Goal: Task Accomplishment & Management: Complete application form

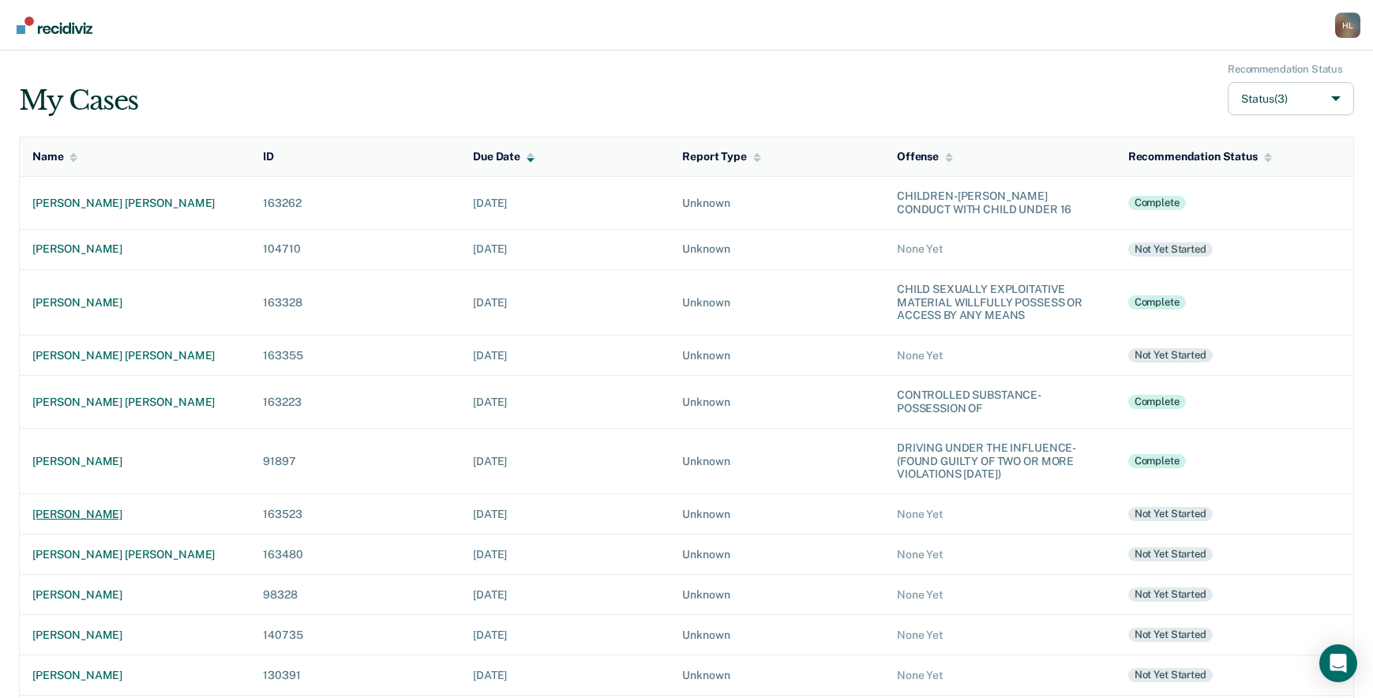
click at [115, 508] on div "[PERSON_NAME]" at bounding box center [134, 514] width 205 height 13
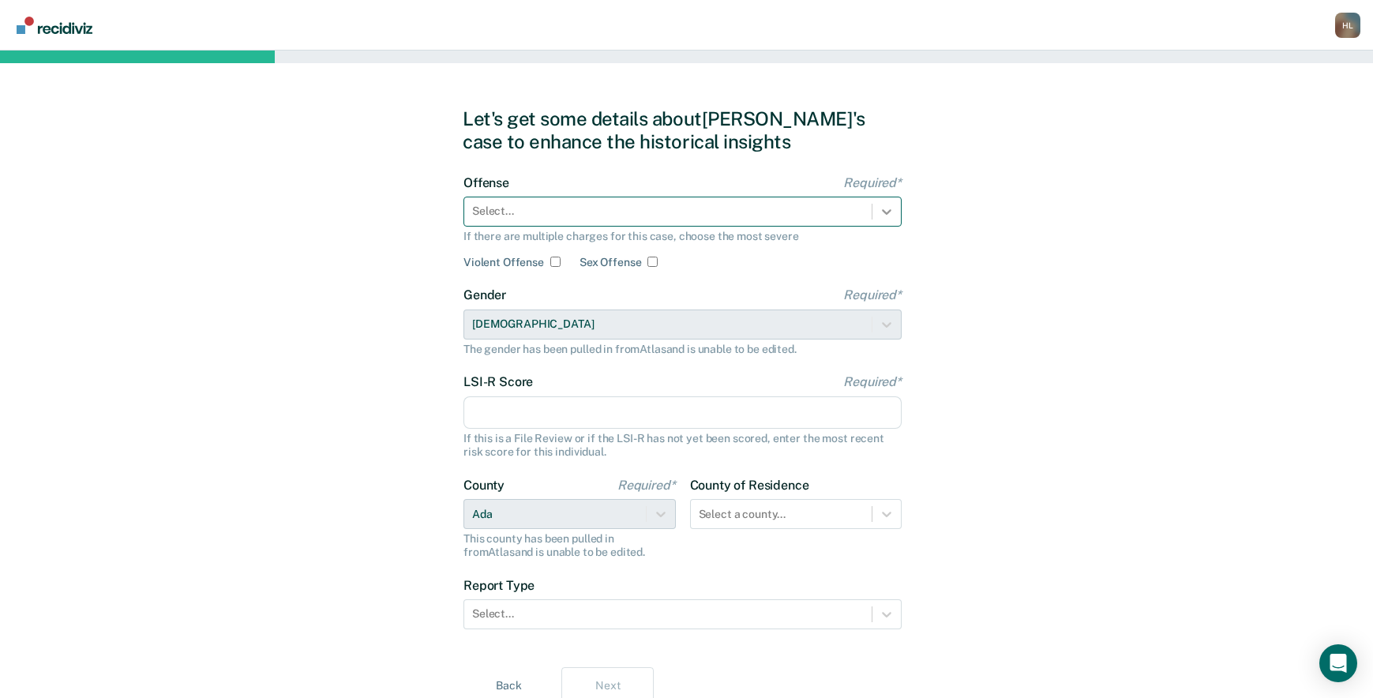
click at [890, 209] on icon at bounding box center [887, 212] width 16 height 16
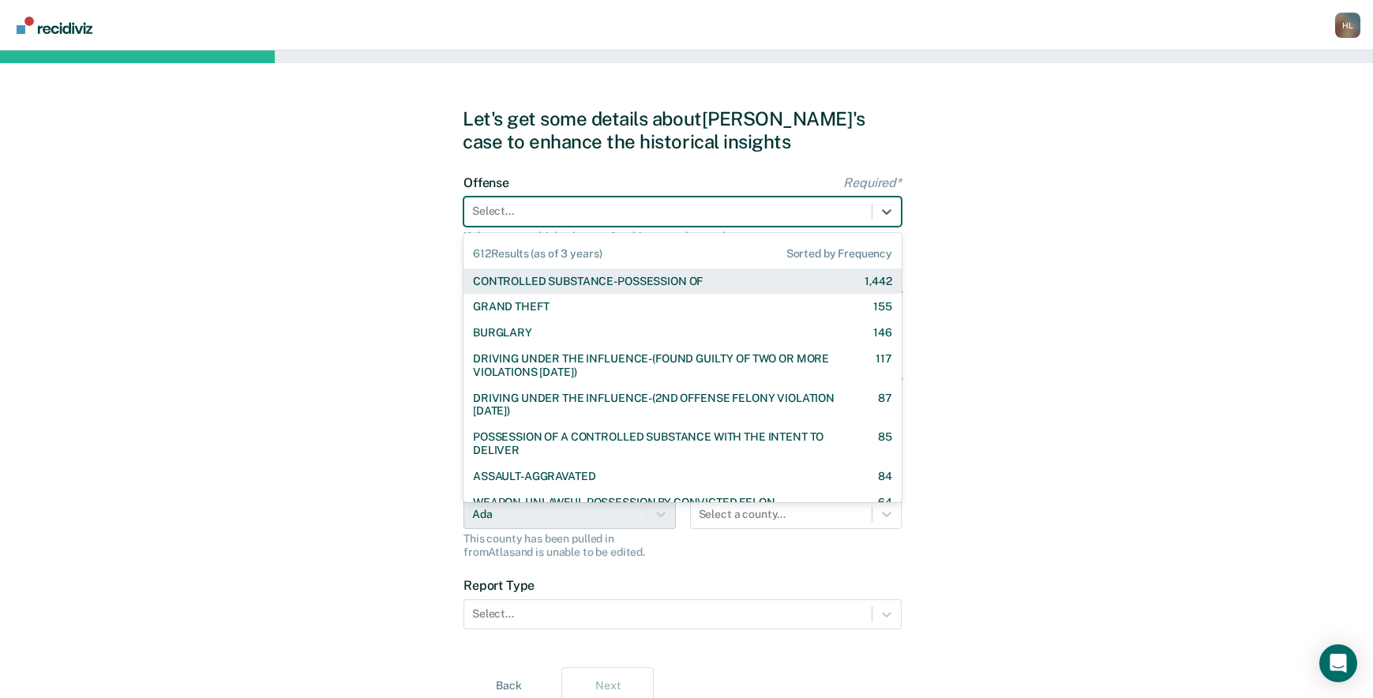
click at [688, 287] on div "CONTROLLED SUBSTANCE-POSSESSION OF" at bounding box center [588, 281] width 230 height 13
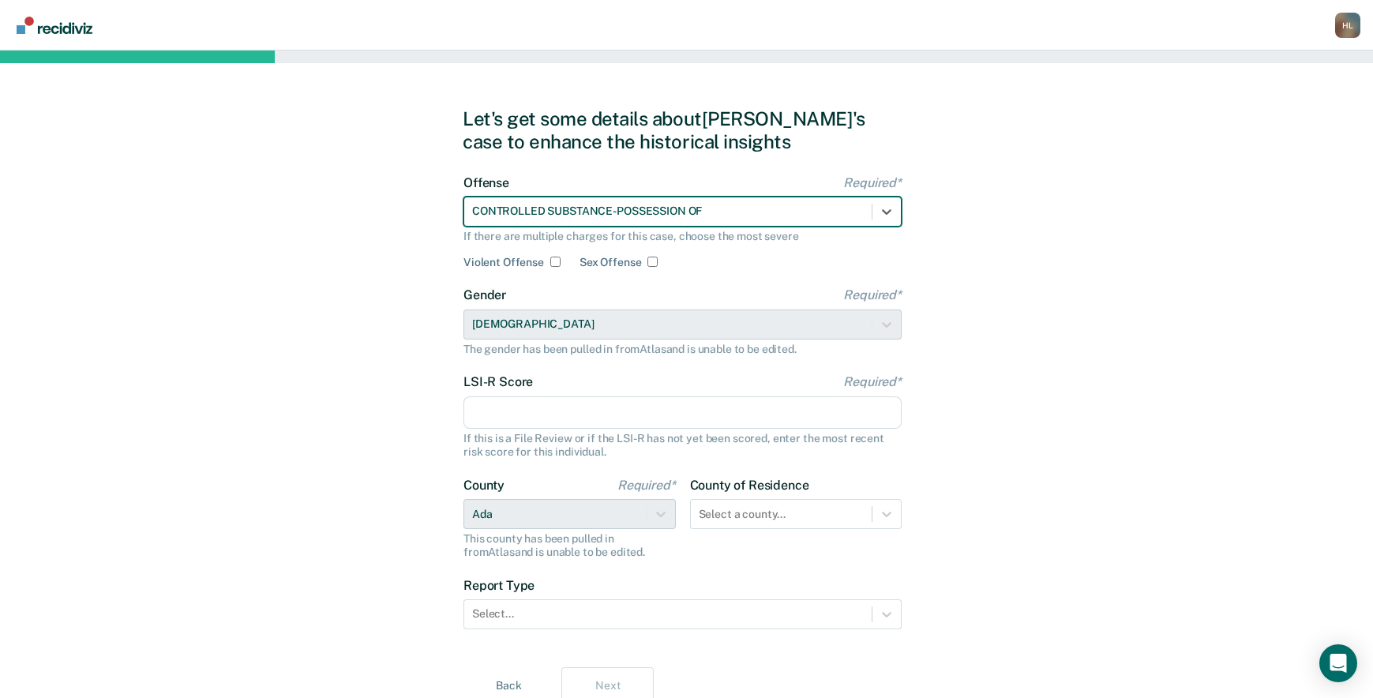
click at [579, 418] on input "LSI-R Score Required*" at bounding box center [682, 412] width 438 height 33
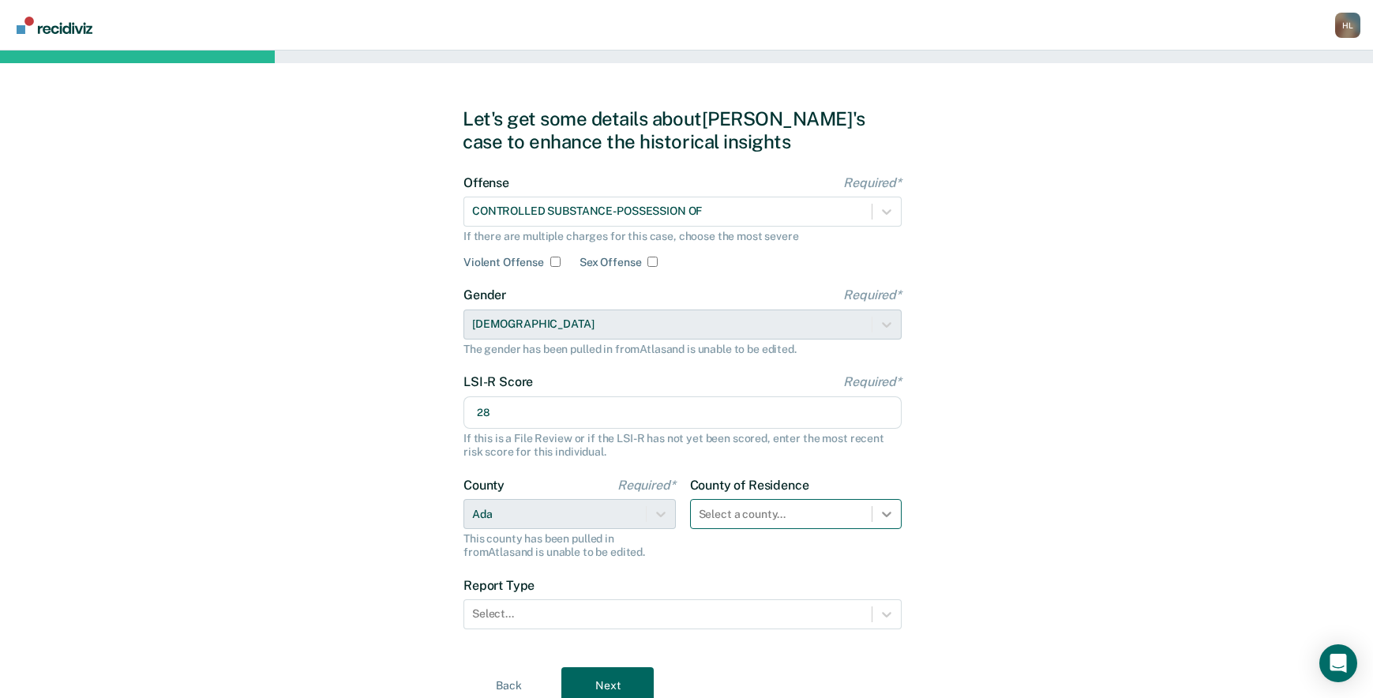
type input "28"
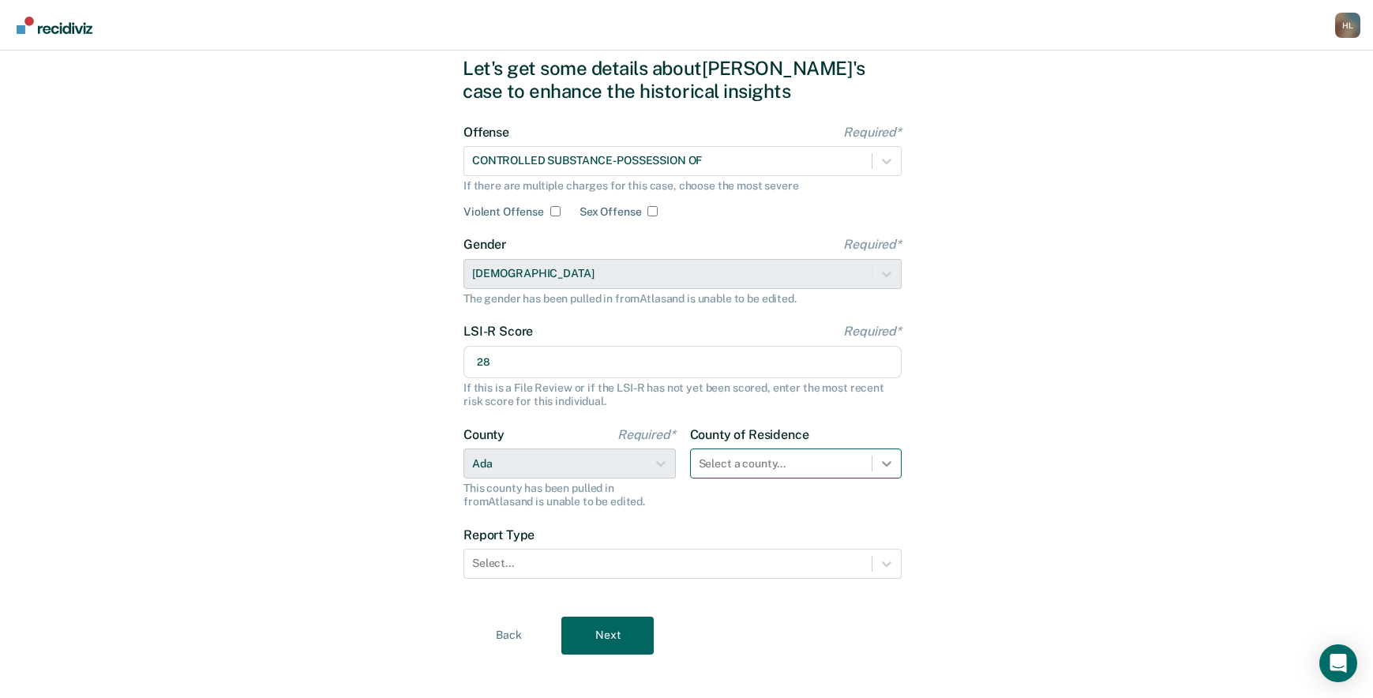
click at [884, 478] on div "Select a county..." at bounding box center [796, 463] width 212 height 30
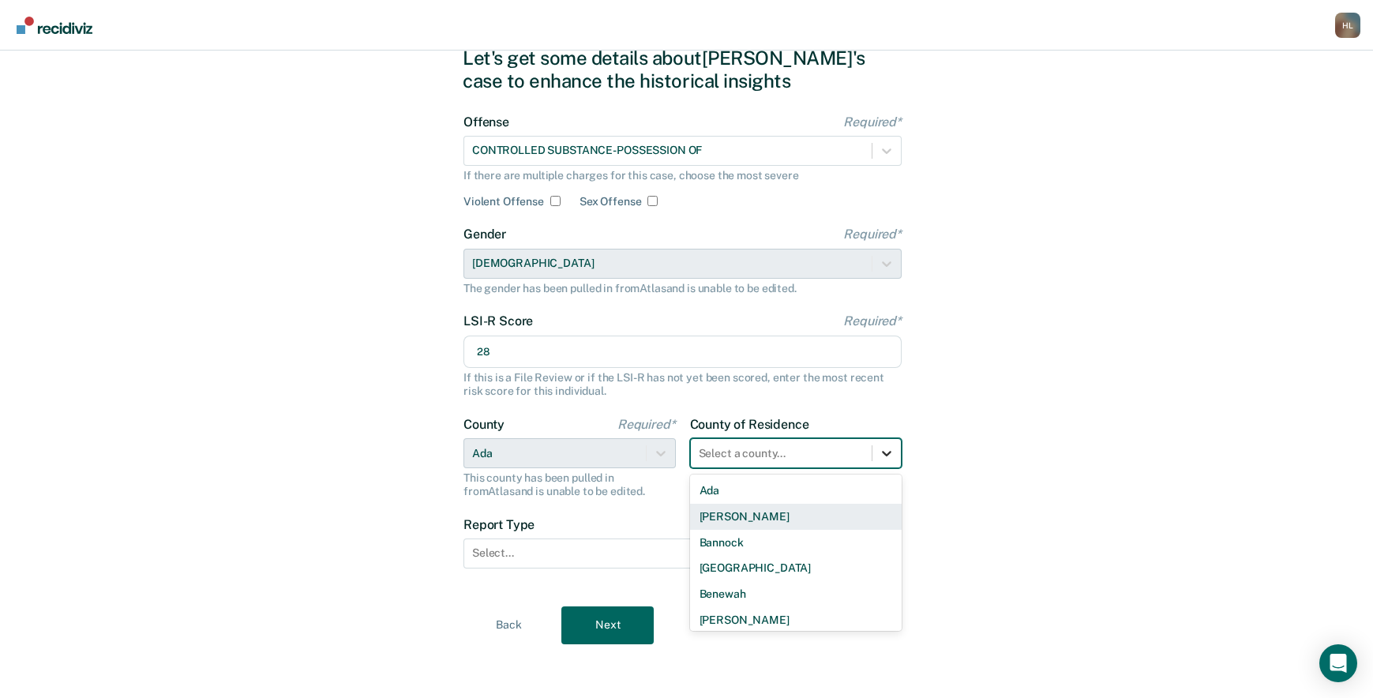
scroll to position [64, 0]
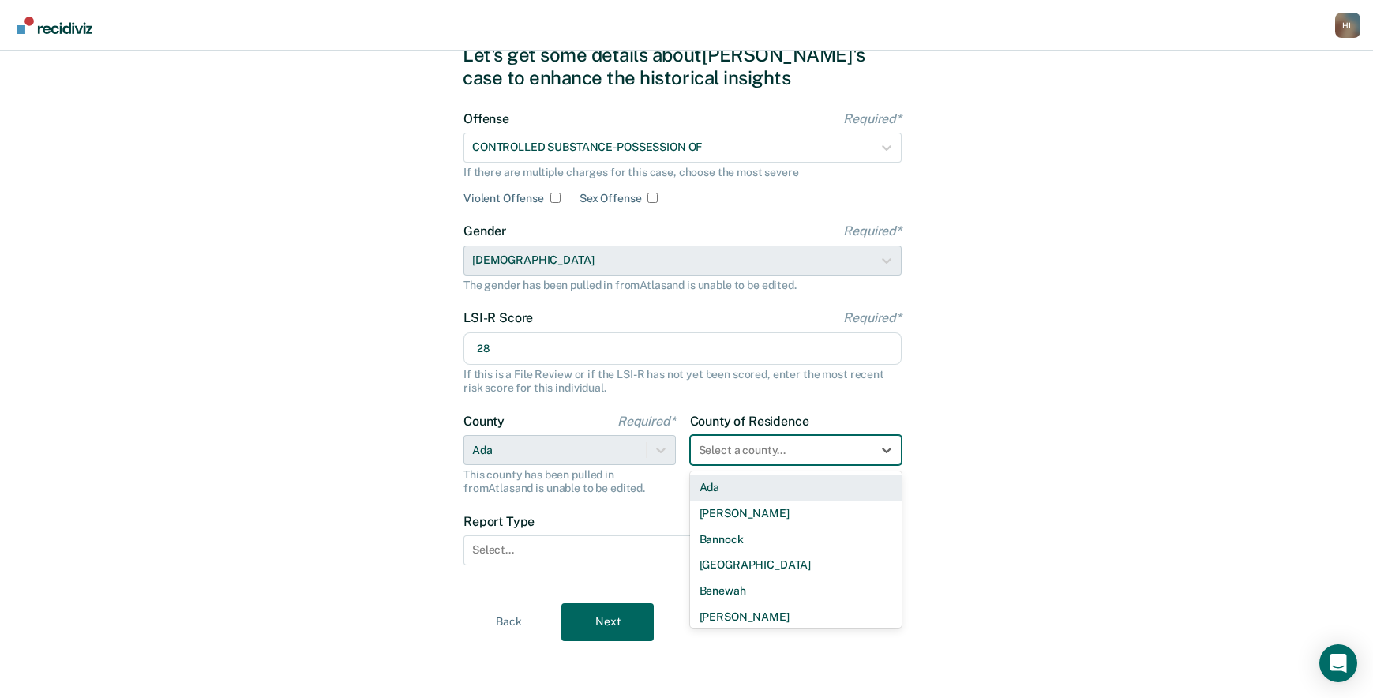
click at [829, 490] on div "Ada" at bounding box center [796, 487] width 212 height 26
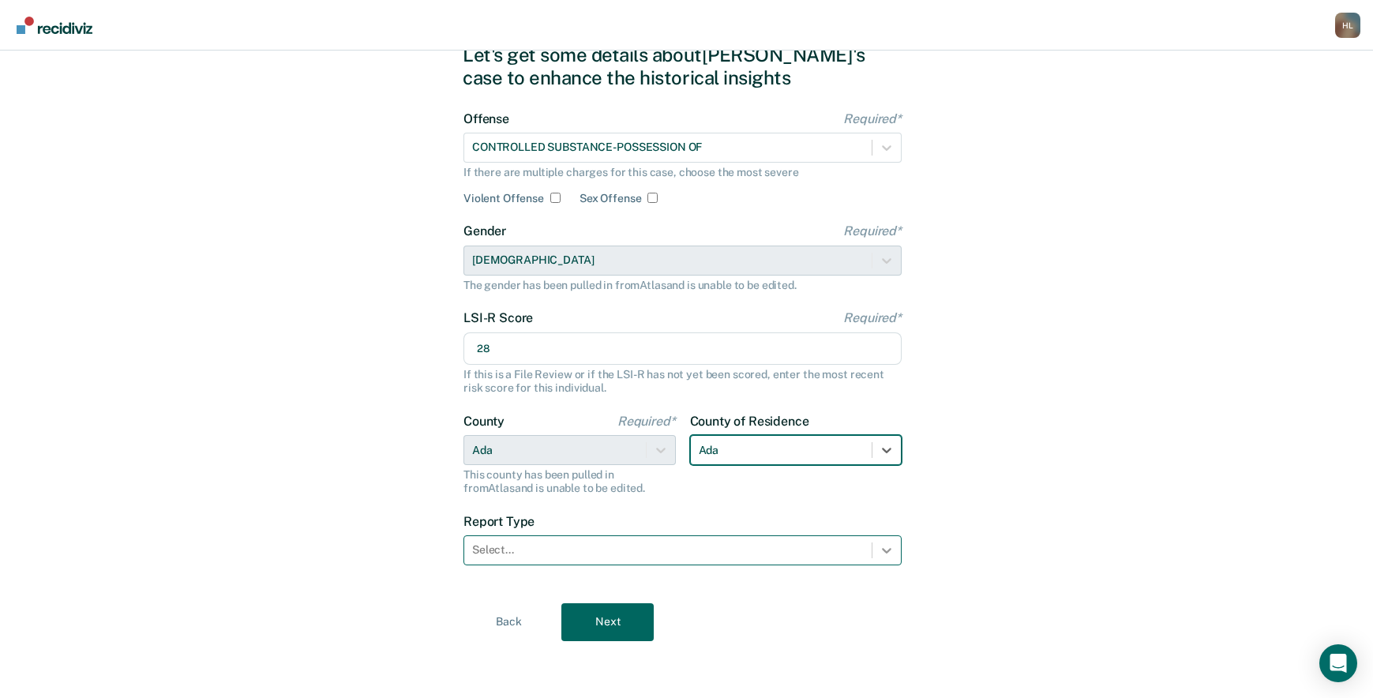
click at [884, 542] on icon at bounding box center [887, 550] width 16 height 16
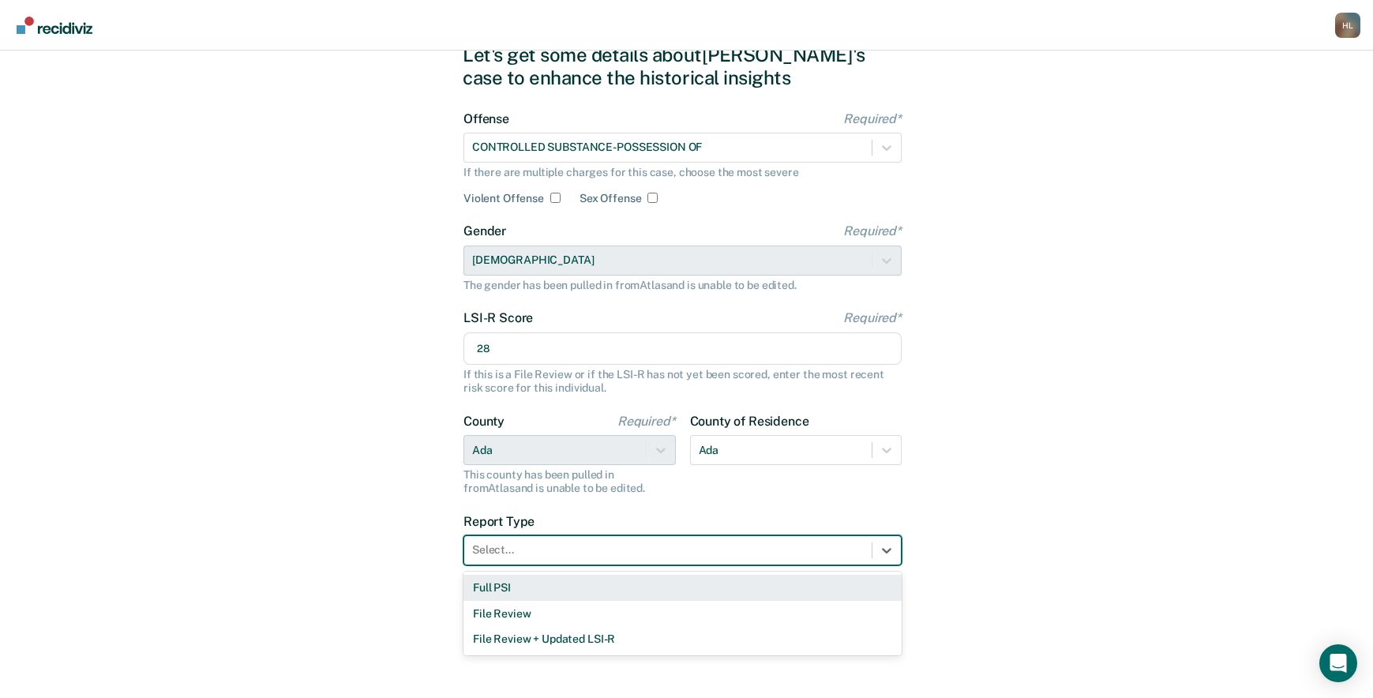
click at [756, 584] on div "Full PSI" at bounding box center [682, 588] width 438 height 26
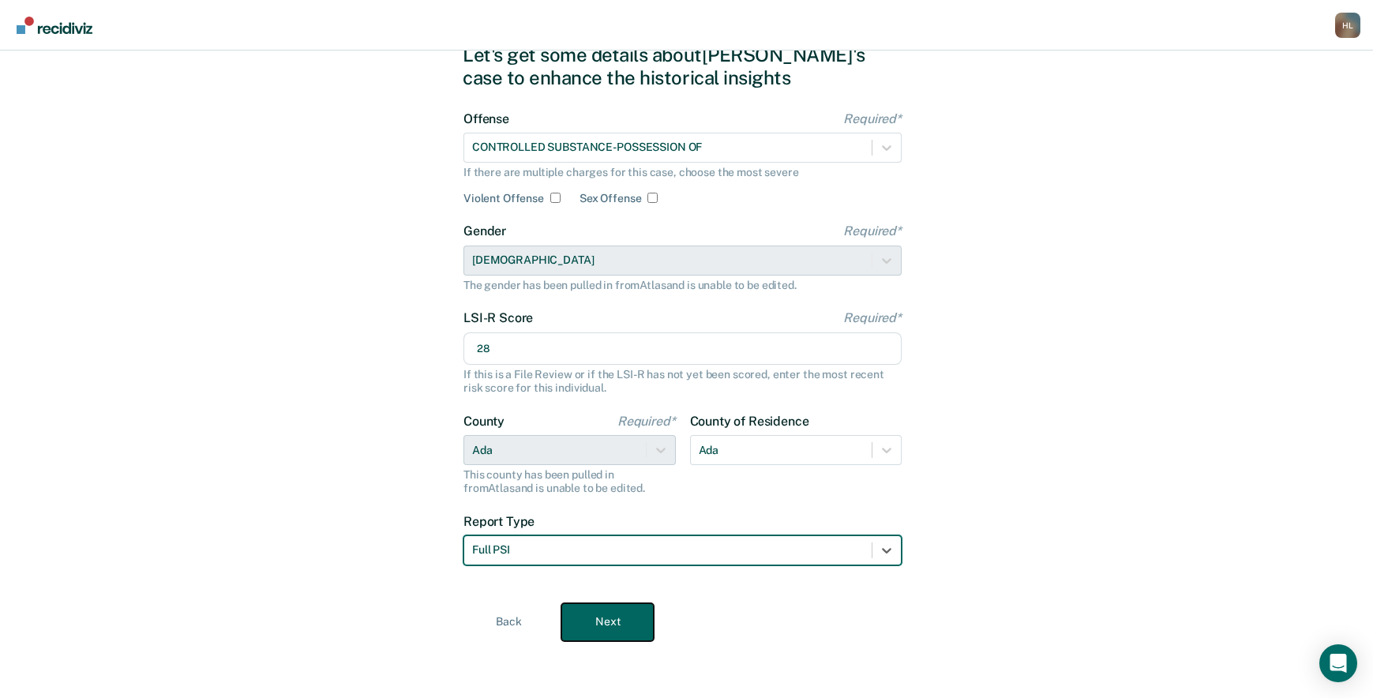
click at [644, 619] on button "Next" at bounding box center [607, 622] width 92 height 38
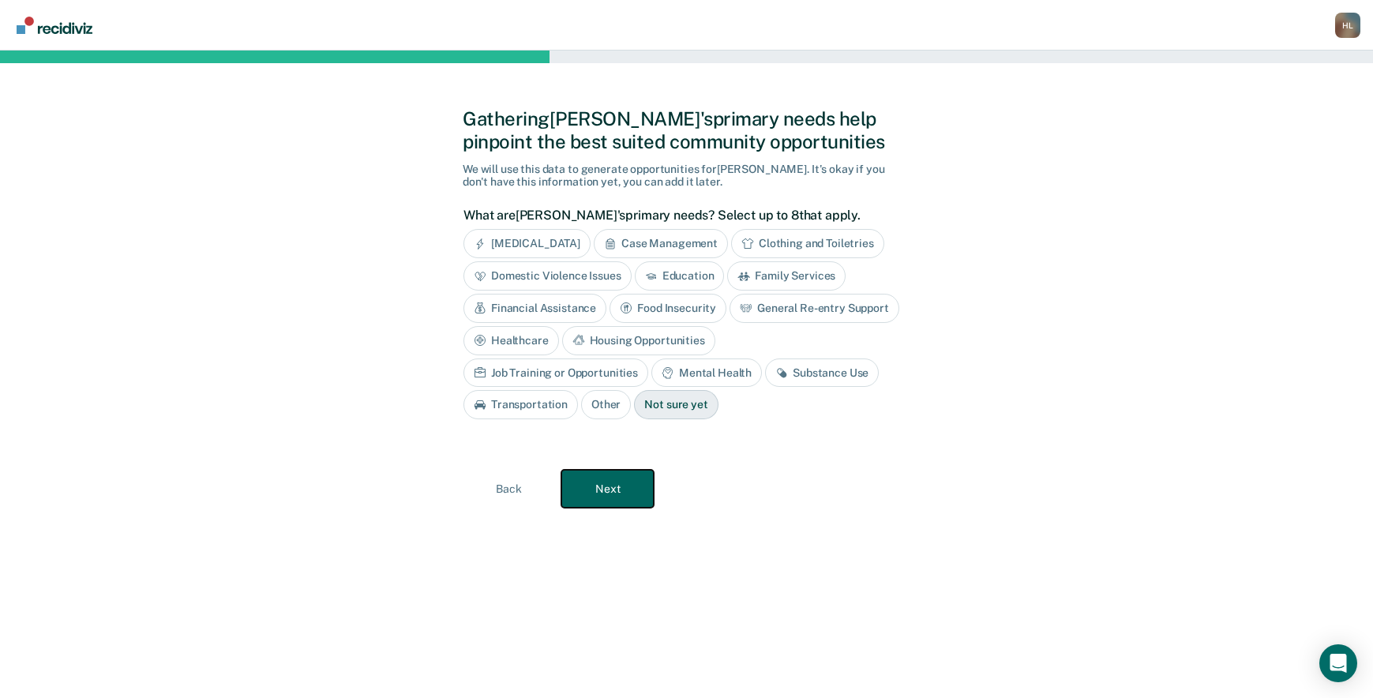
scroll to position [0, 0]
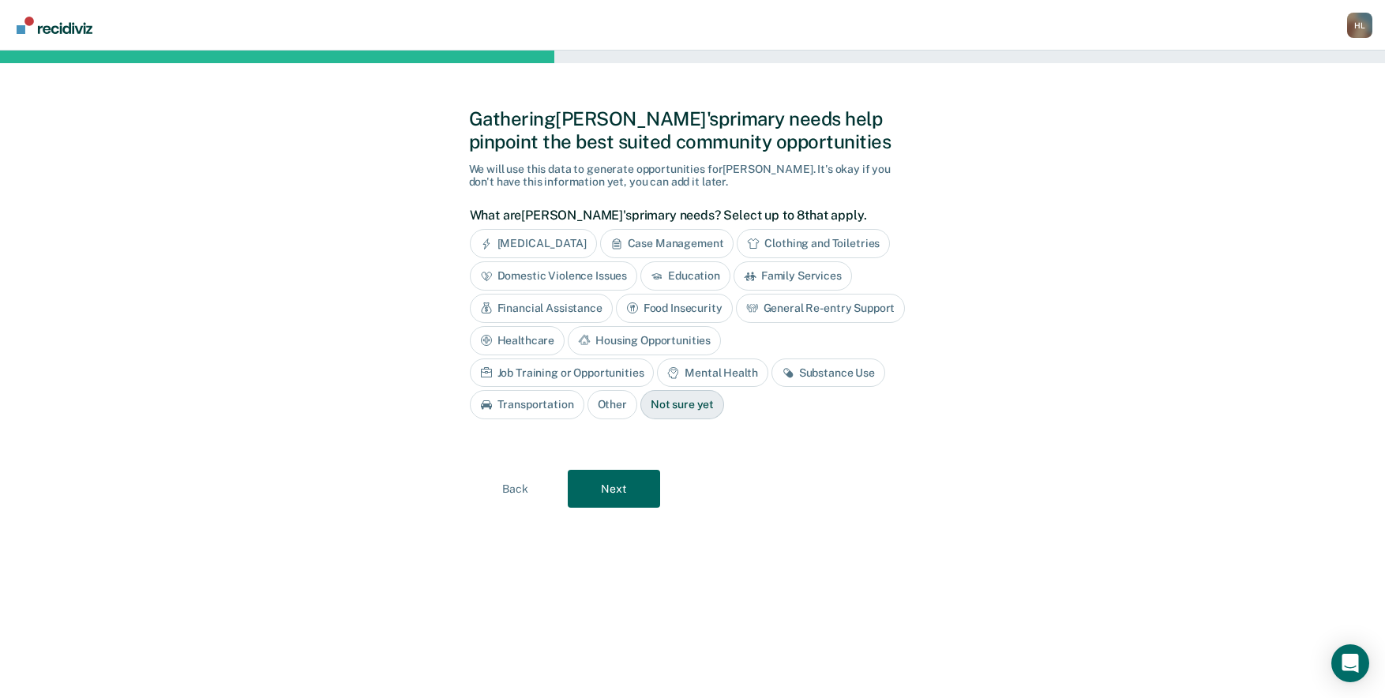
click at [689, 234] on div "Case Management" at bounding box center [667, 243] width 134 height 29
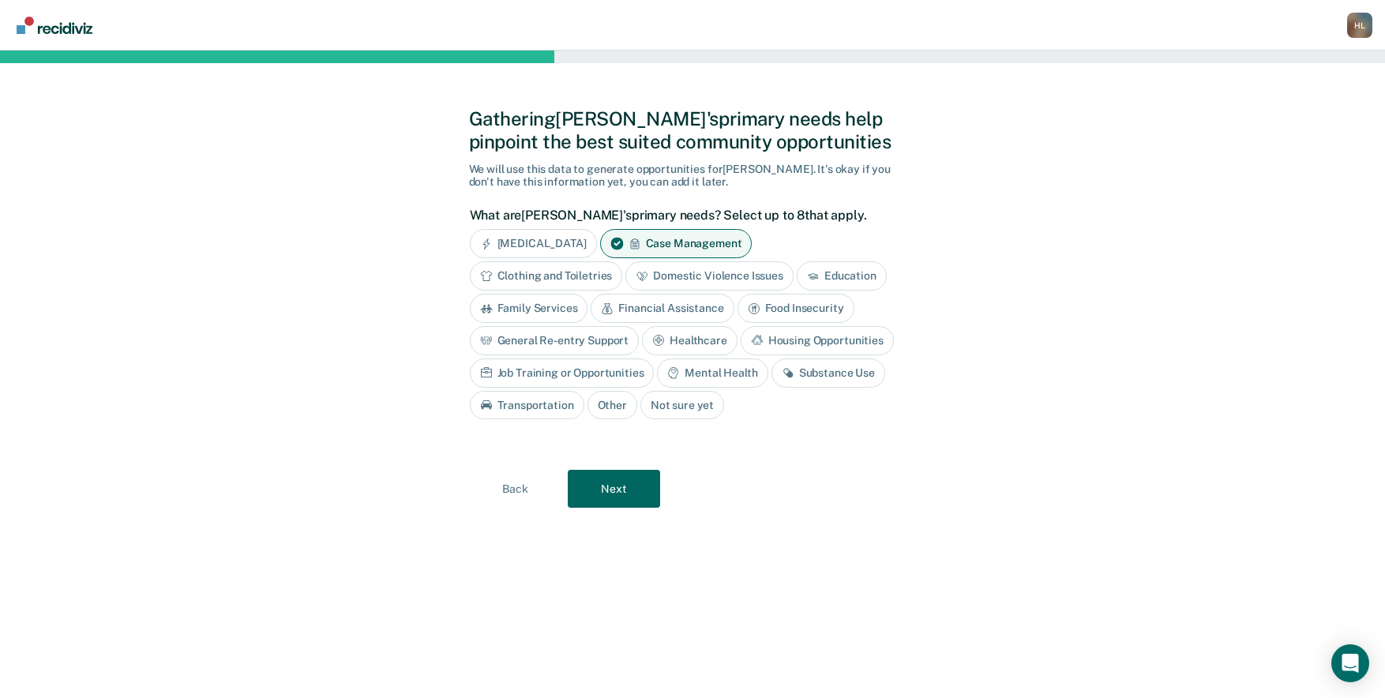
click at [576, 270] on div "Clothing and Toiletries" at bounding box center [546, 275] width 153 height 29
click at [576, 270] on div "Clothing and Toiletries" at bounding box center [555, 275] width 171 height 29
click at [702, 271] on div "Domestic Violence Issues" at bounding box center [709, 275] width 168 height 29
click at [539, 305] on div "Family Services" at bounding box center [529, 308] width 118 height 29
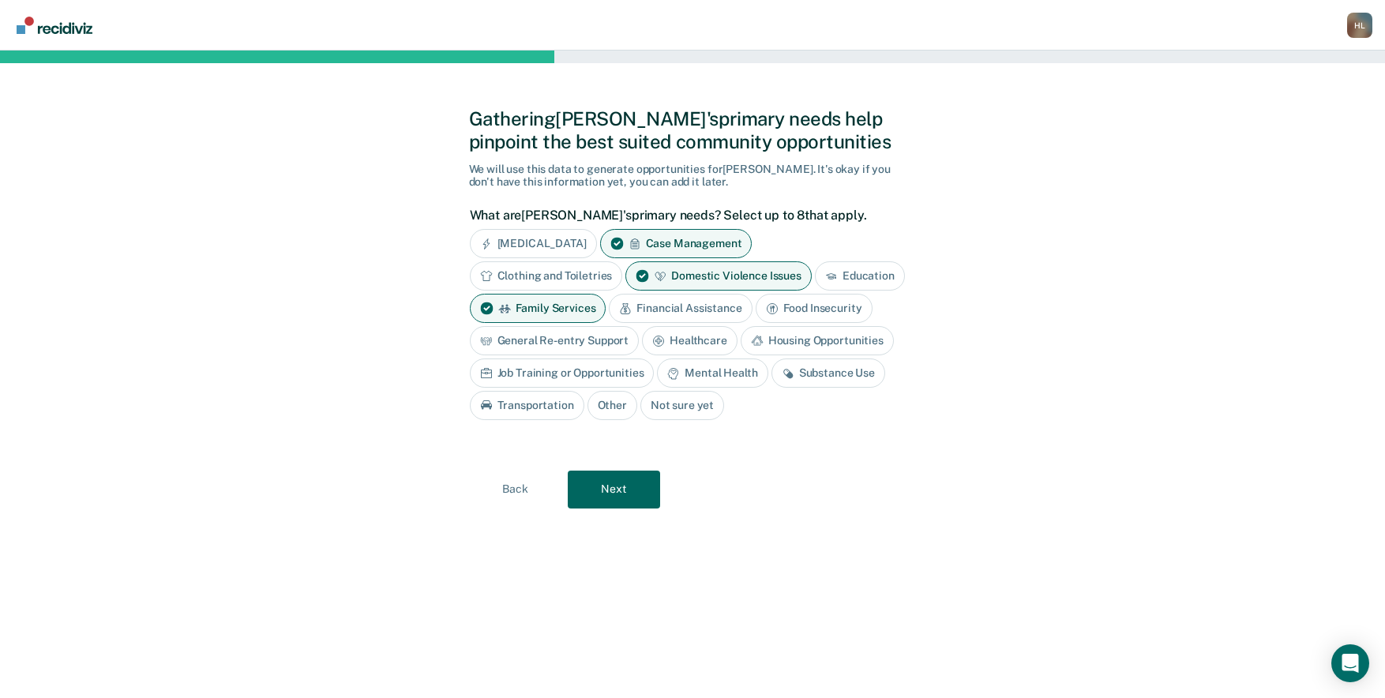
click at [708, 373] on div "Mental Health" at bounding box center [712, 372] width 111 height 29
click at [847, 369] on div "Substance Use" at bounding box center [846, 372] width 114 height 29
click at [727, 300] on div "Financial Assistance" at bounding box center [680, 308] width 143 height 29
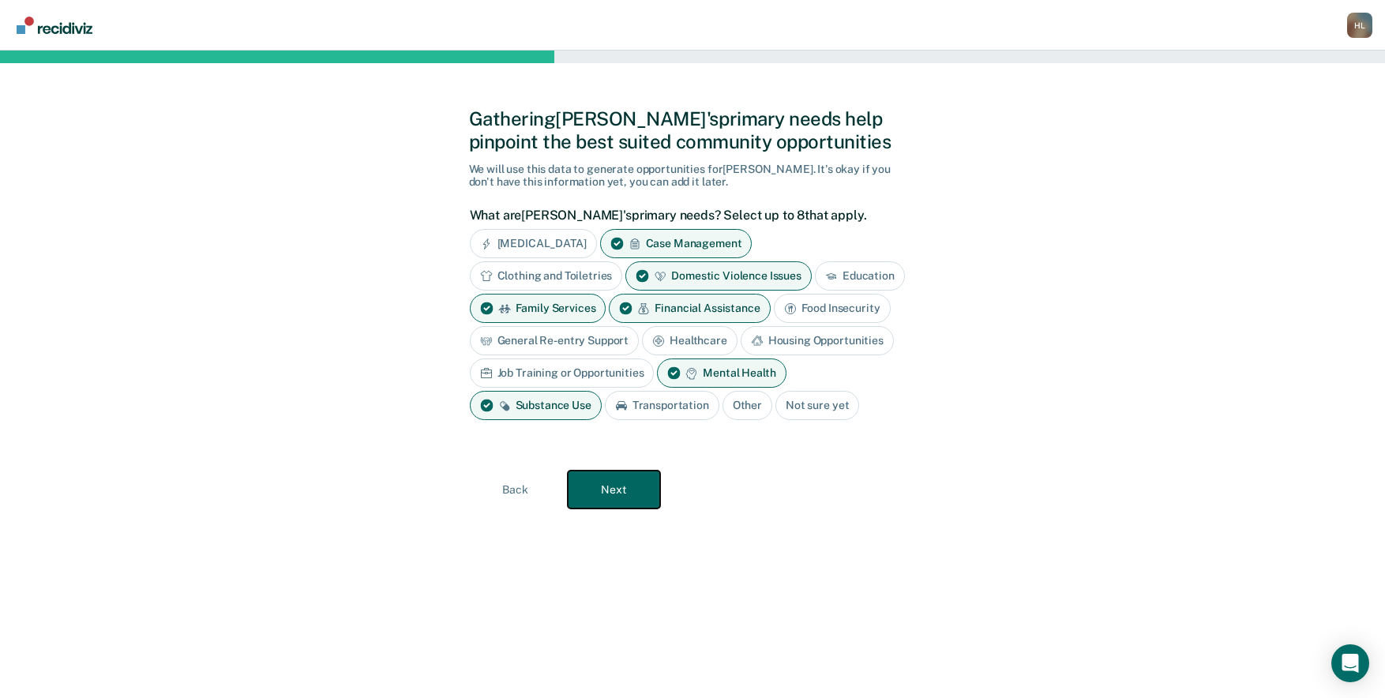
click at [620, 482] on button "Next" at bounding box center [614, 489] width 92 height 38
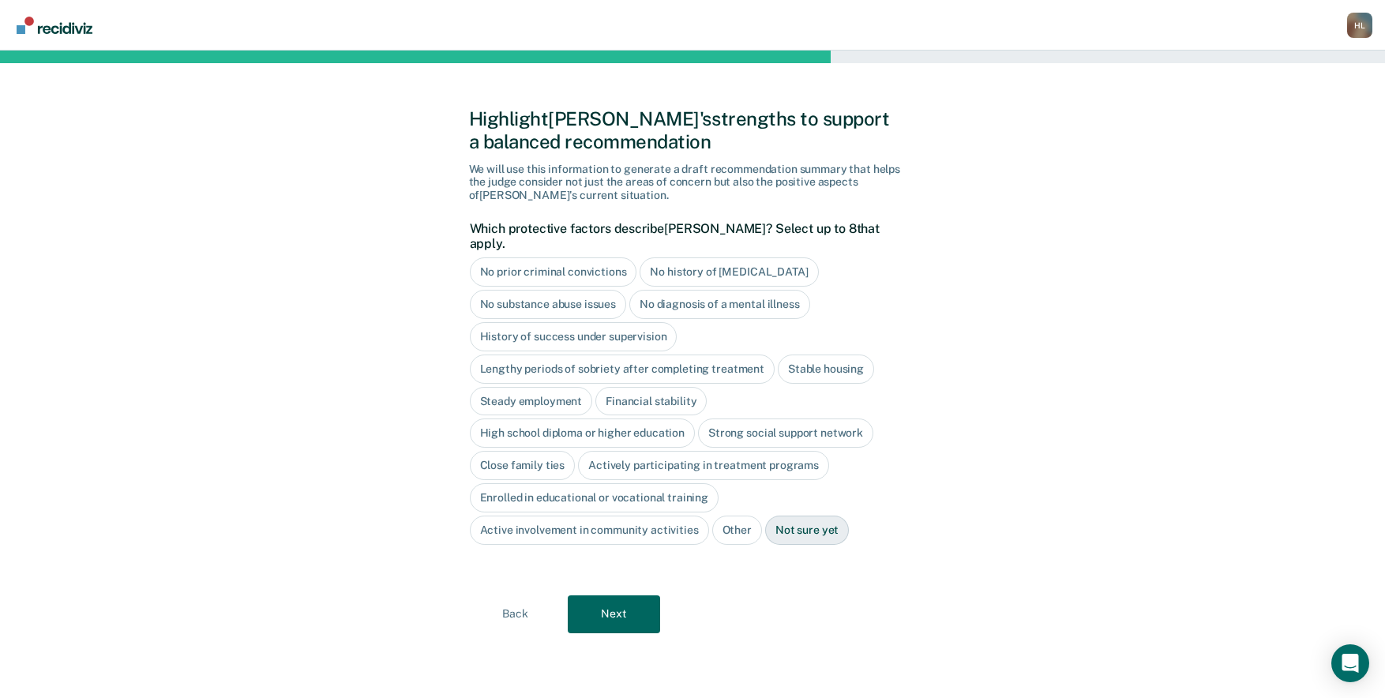
click at [539, 387] on div "Steady employment" at bounding box center [531, 401] width 123 height 29
click at [17, 238] on div "Highlight [PERSON_NAME]'s strengths to support a balanced recommendation We wil…" at bounding box center [692, 374] width 1385 height 647
click at [736, 451] on div "Actively participating in treatment programs" at bounding box center [703, 465] width 251 height 29
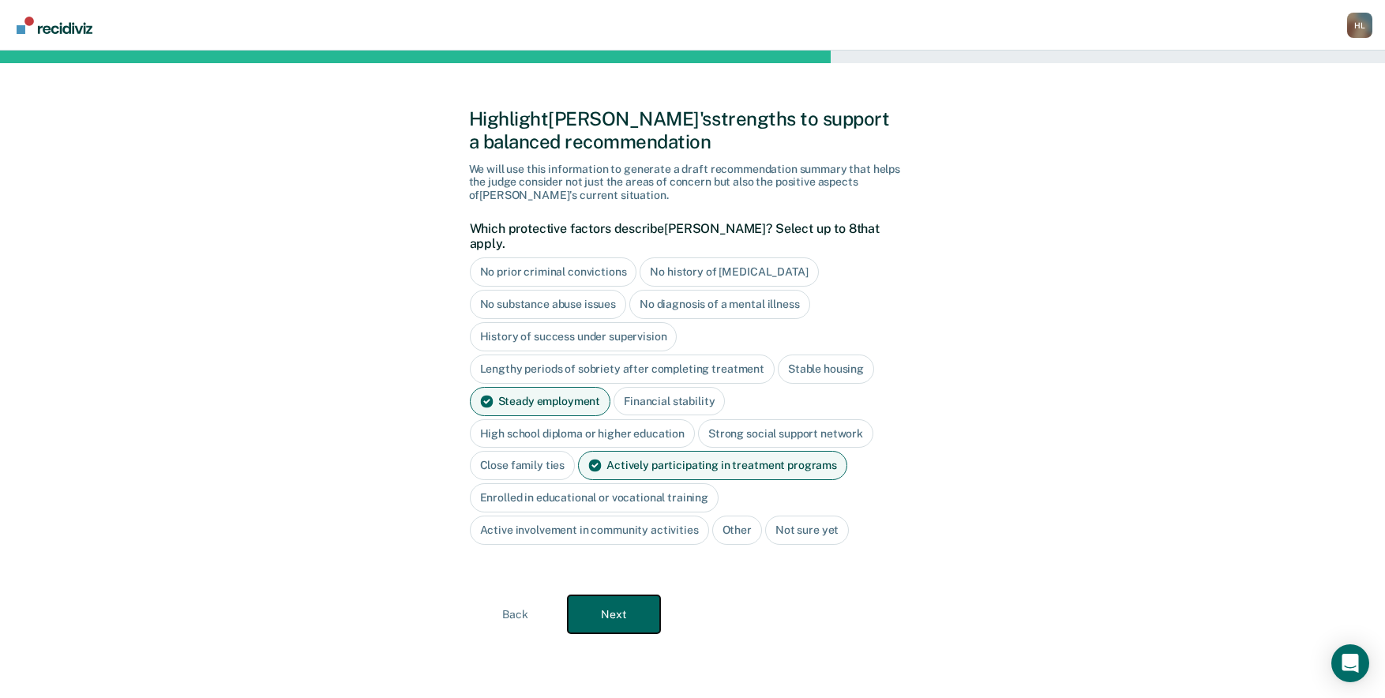
click at [601, 598] on button "Next" at bounding box center [614, 614] width 92 height 38
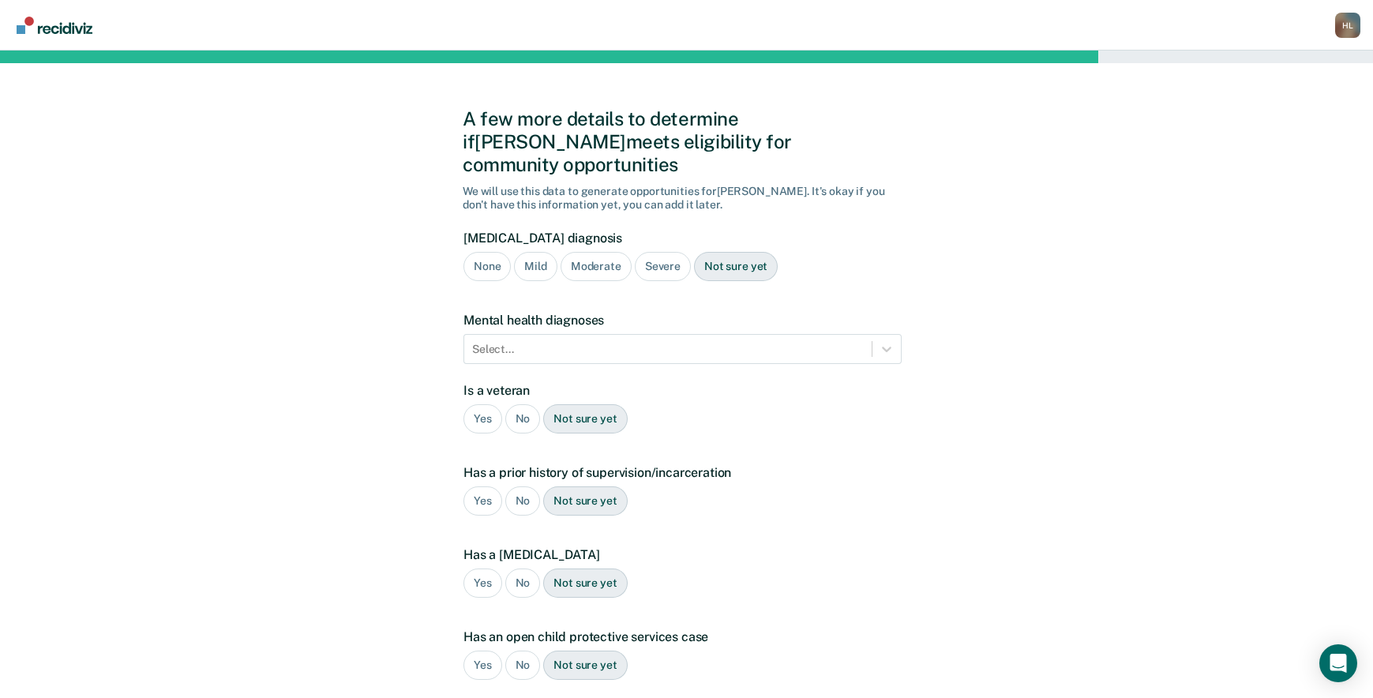
click at [718, 252] on div "Not sure yet" at bounding box center [736, 266] width 84 height 29
click at [893, 341] on icon at bounding box center [887, 349] width 16 height 16
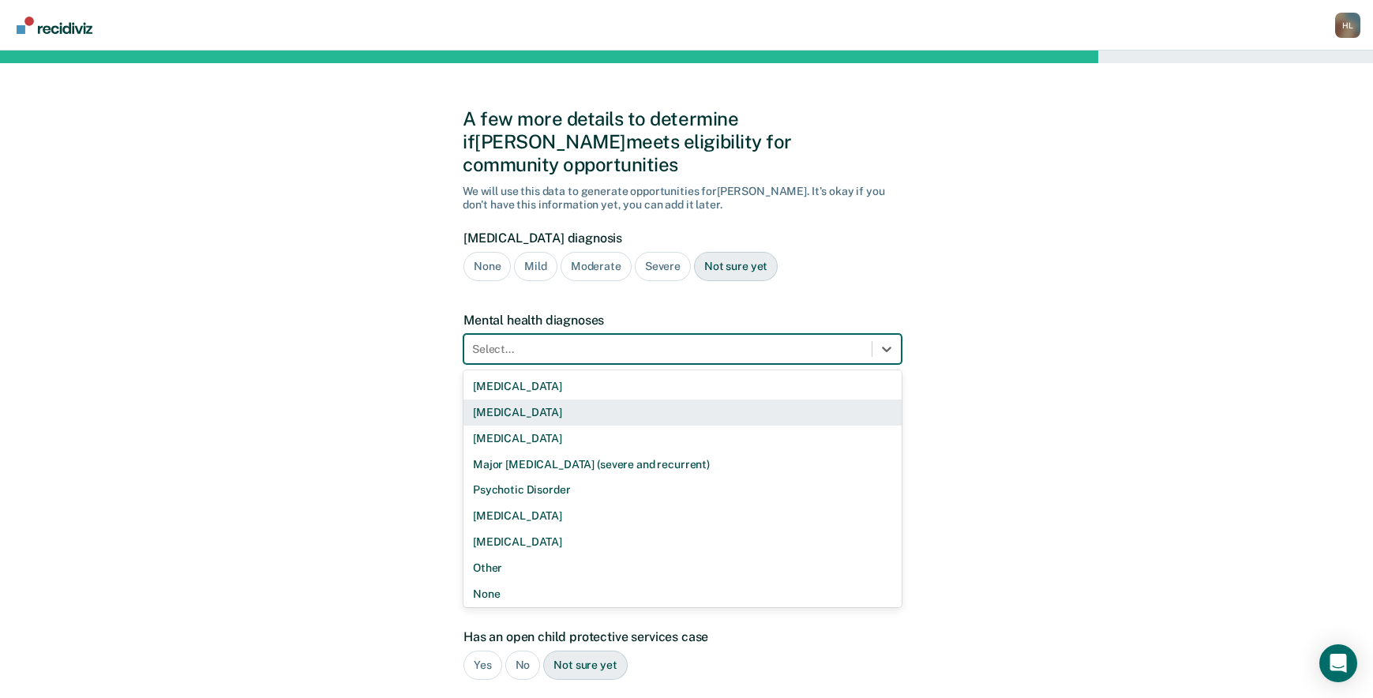
click at [647, 399] on div "[MEDICAL_DATA]" at bounding box center [682, 412] width 438 height 26
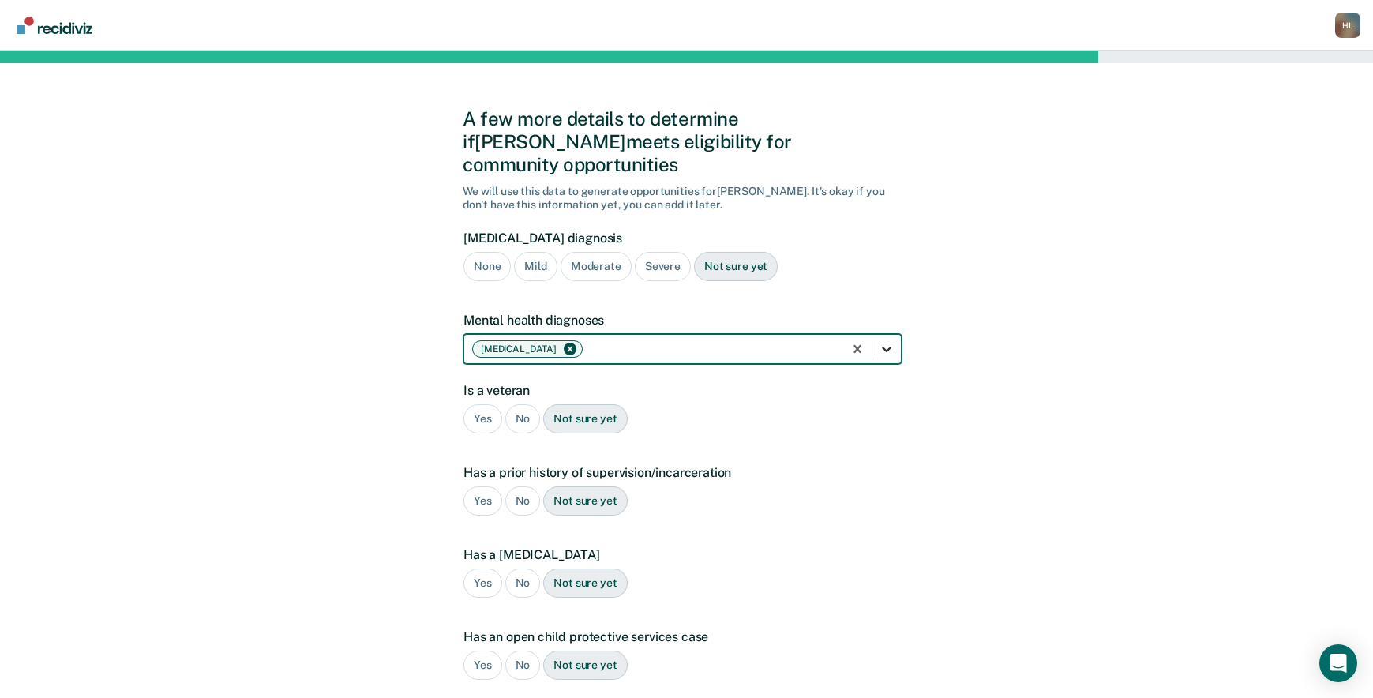
click at [887, 341] on icon at bounding box center [887, 349] width 16 height 16
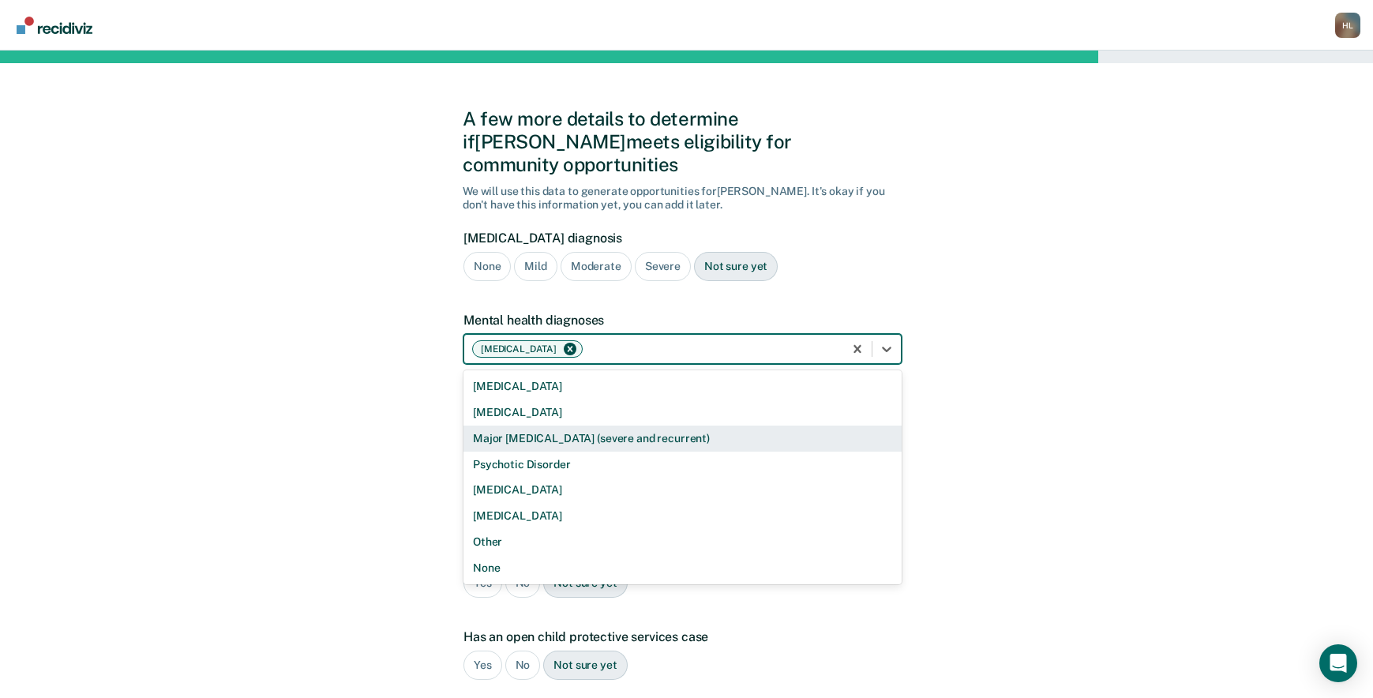
click at [680, 425] on div "Major [MEDICAL_DATA] (severe and recurrent)" at bounding box center [682, 438] width 438 height 26
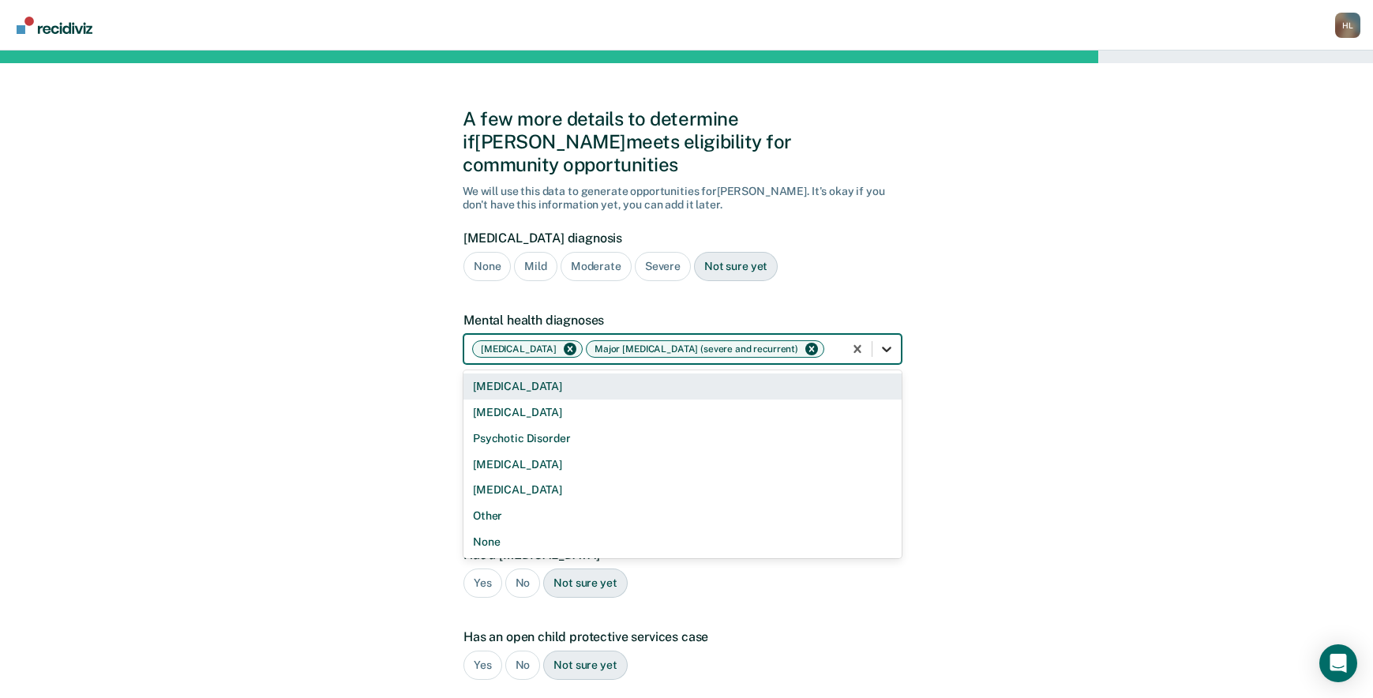
click at [892, 341] on icon at bounding box center [887, 349] width 16 height 16
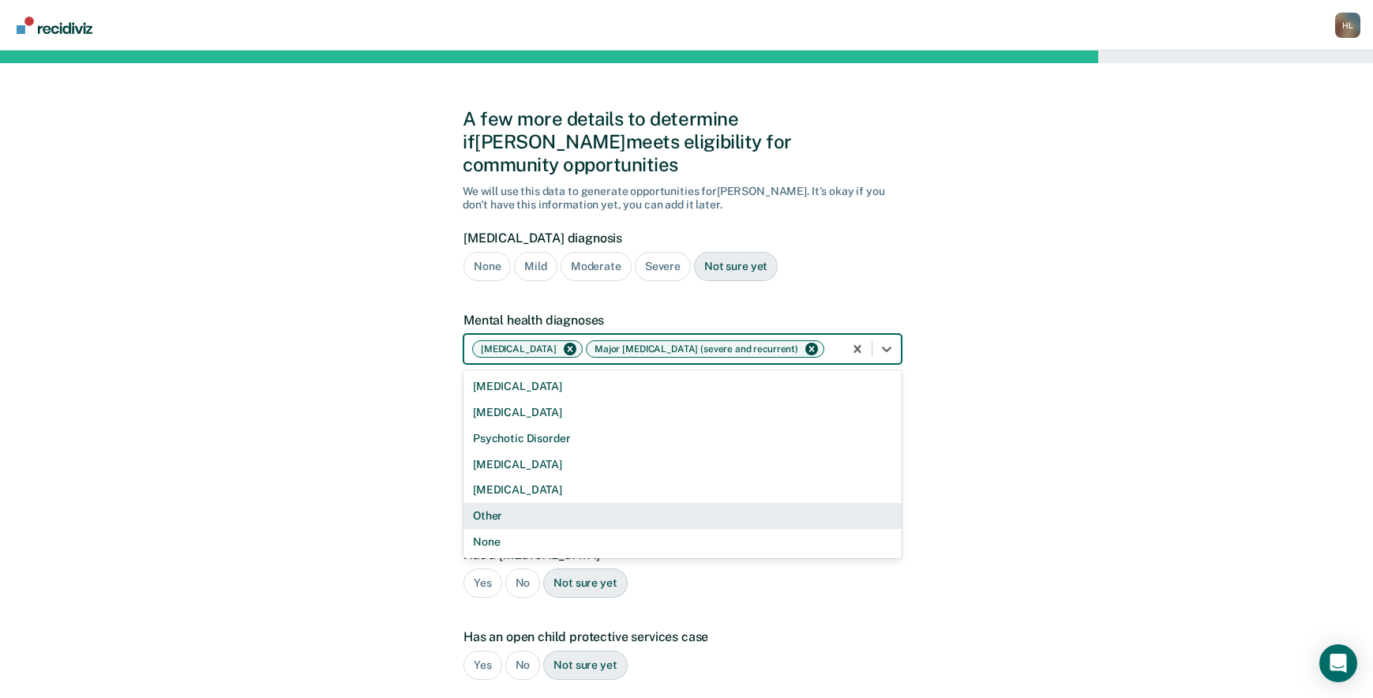
click at [619, 509] on div "Other" at bounding box center [682, 516] width 438 height 26
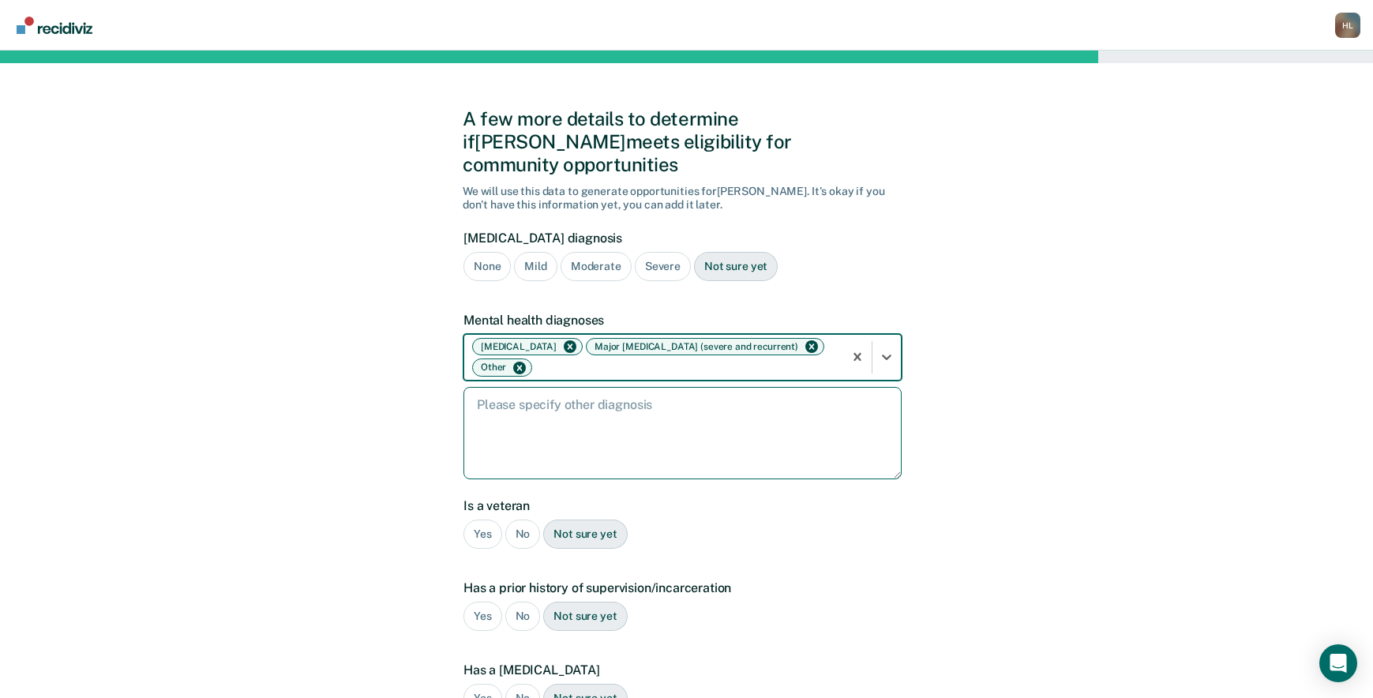
click at [590, 410] on textarea at bounding box center [682, 433] width 438 height 92
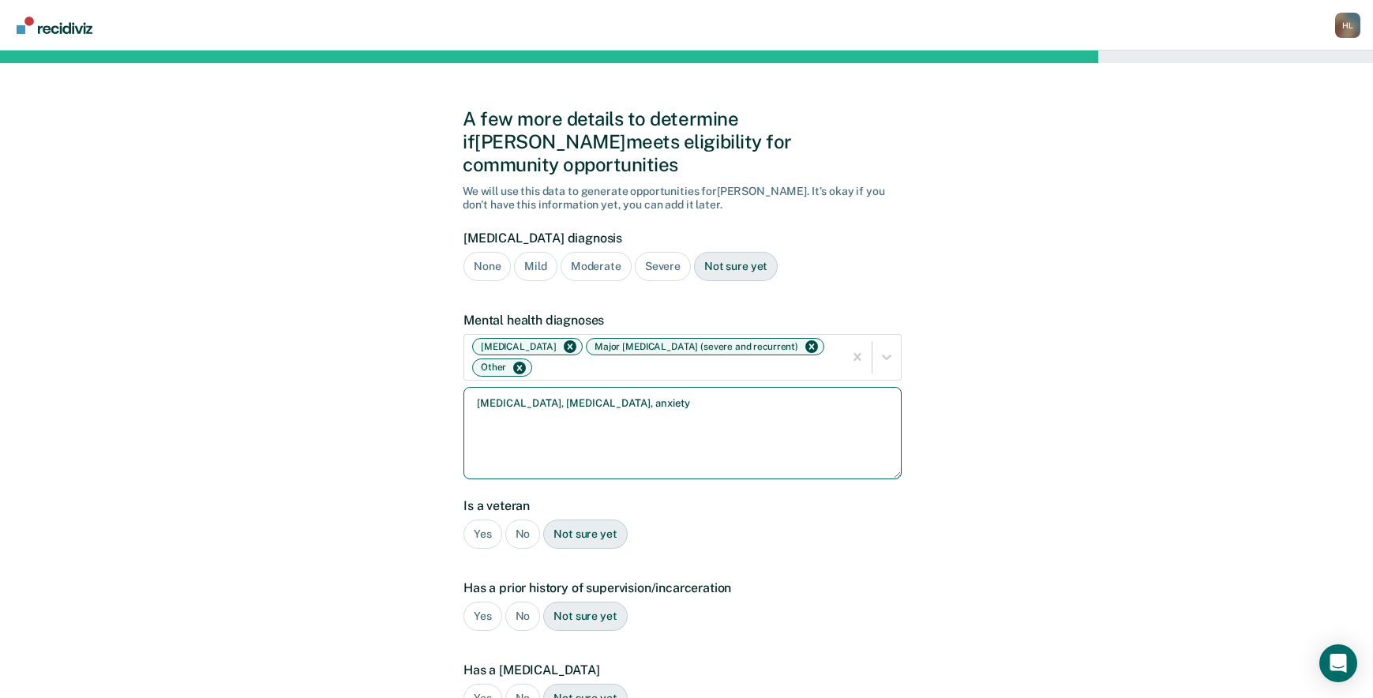
type textarea "[MEDICAL_DATA], [MEDICAL_DATA], anxiety"
click at [517, 519] on div "No" at bounding box center [523, 533] width 36 height 29
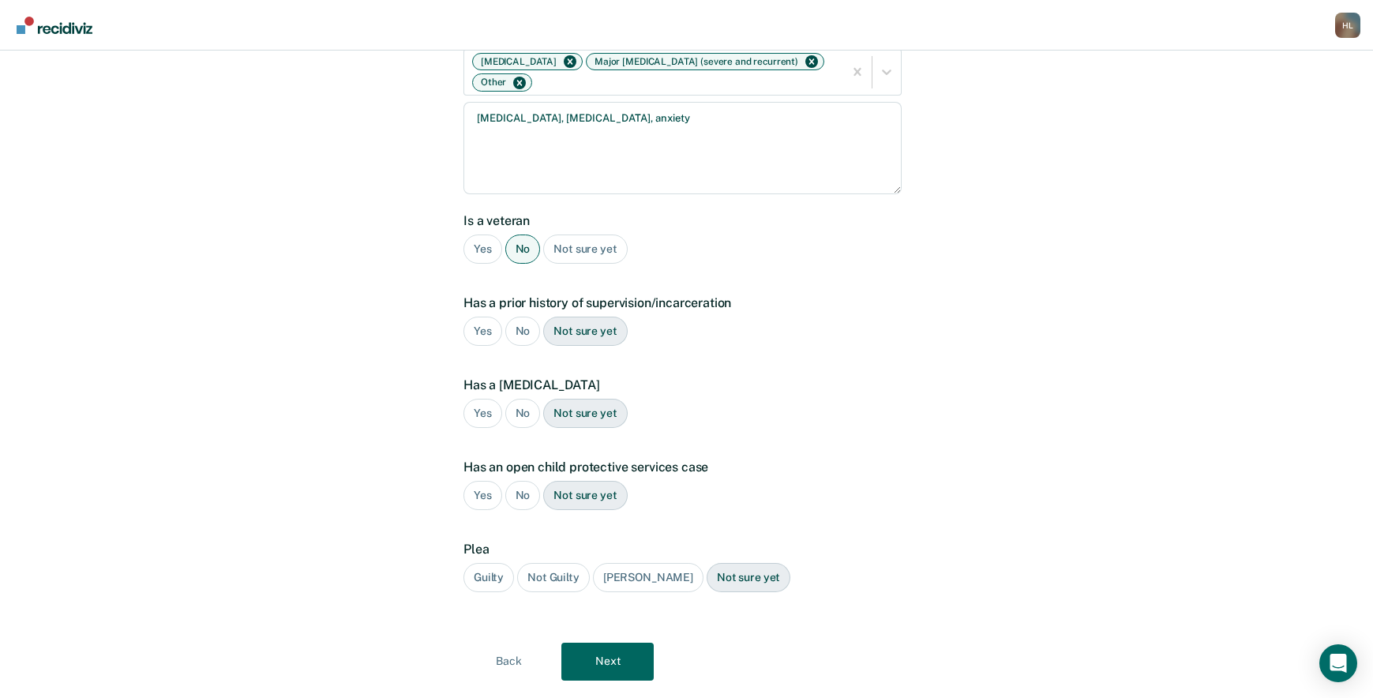
scroll to position [298, 0]
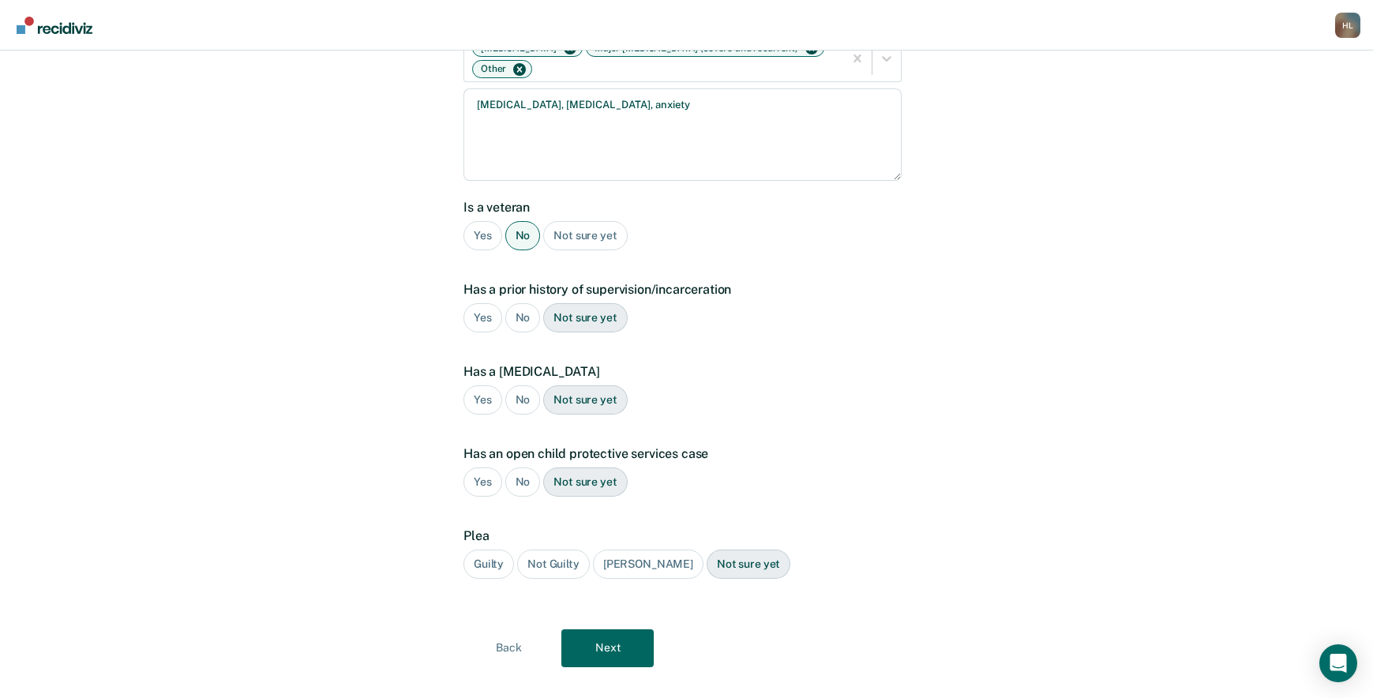
click at [518, 308] on div "No" at bounding box center [523, 317] width 36 height 29
click at [518, 385] on div "No" at bounding box center [523, 399] width 36 height 29
click at [467, 467] on div "Yes" at bounding box center [482, 481] width 39 height 29
click at [494, 549] on div "Guilty" at bounding box center [488, 563] width 51 height 29
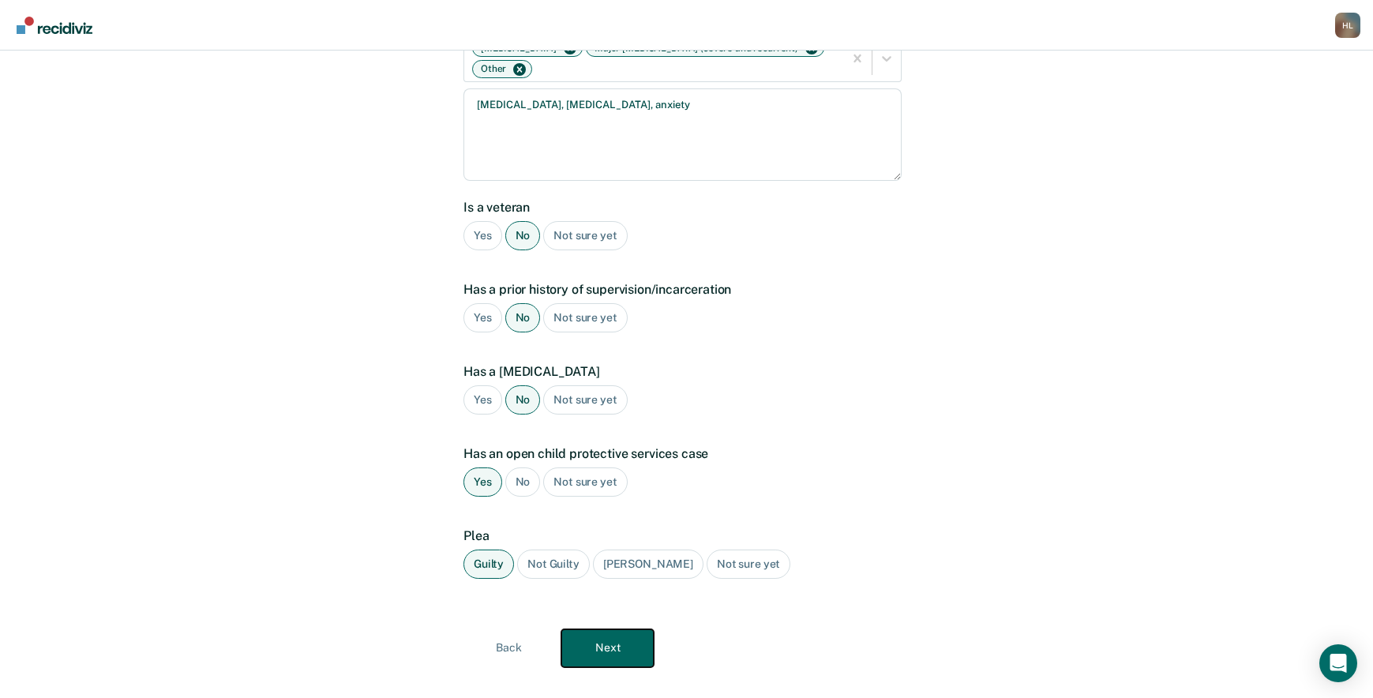
click at [631, 629] on button "Next" at bounding box center [607, 648] width 92 height 38
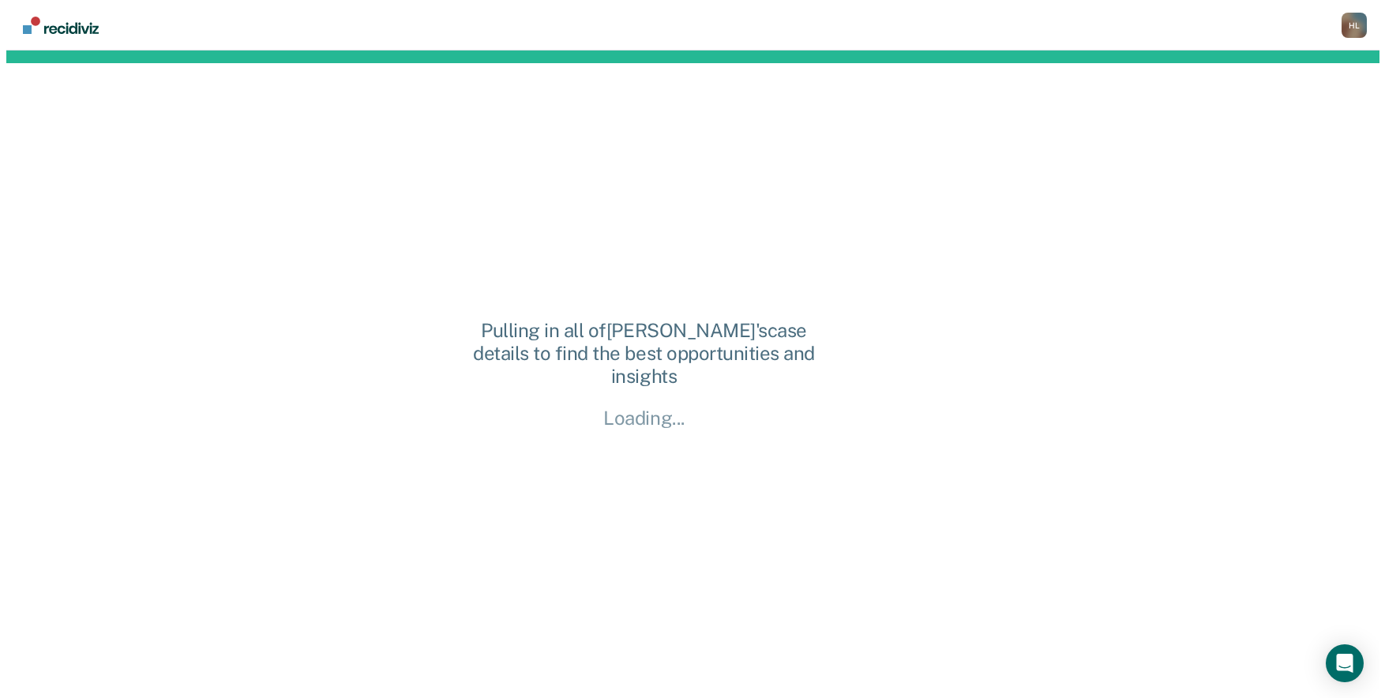
scroll to position [0, 0]
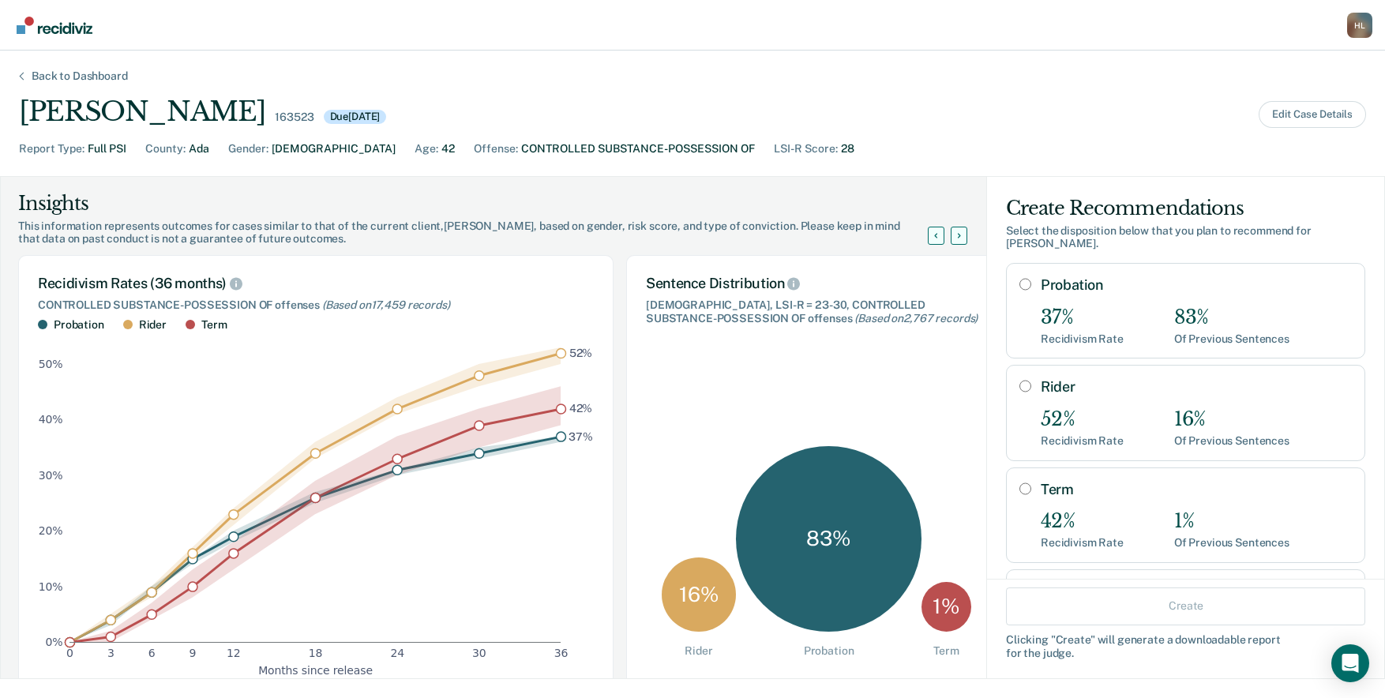
click at [1019, 278] on input "Probation" at bounding box center [1025, 284] width 12 height 13
radio input "true"
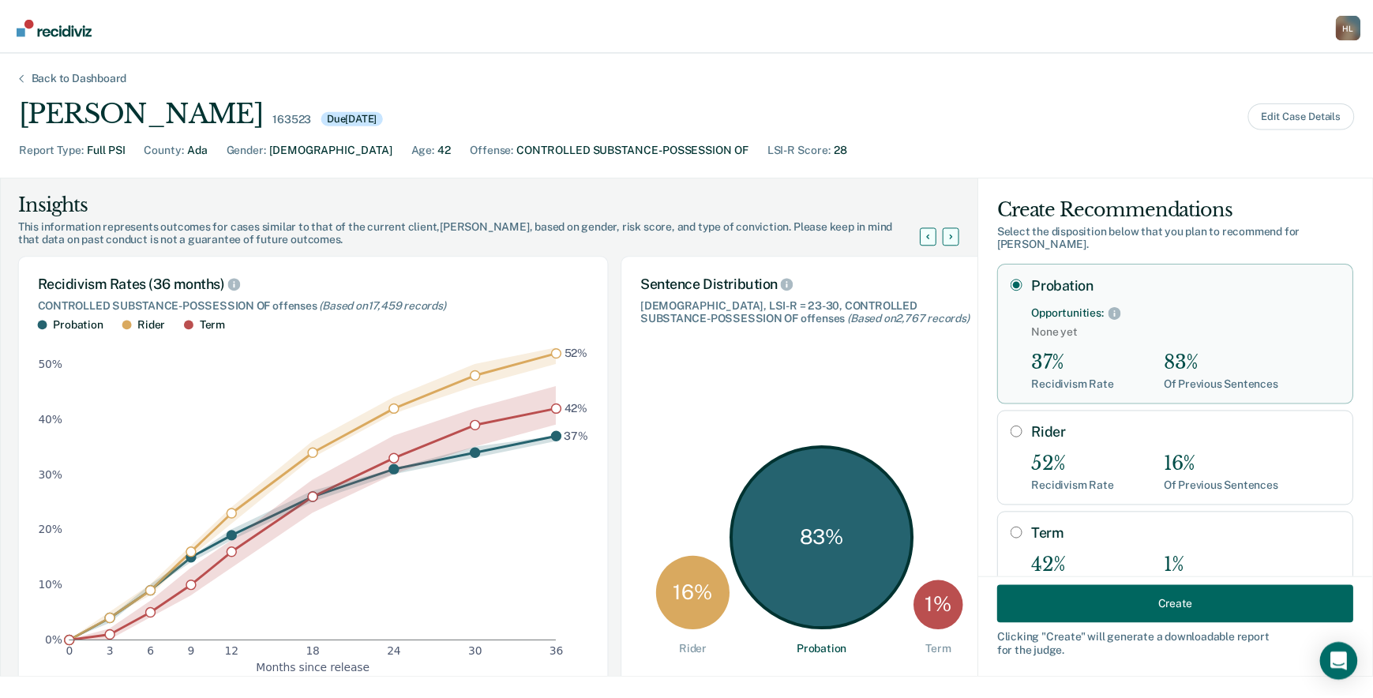
scroll to position [103, 0]
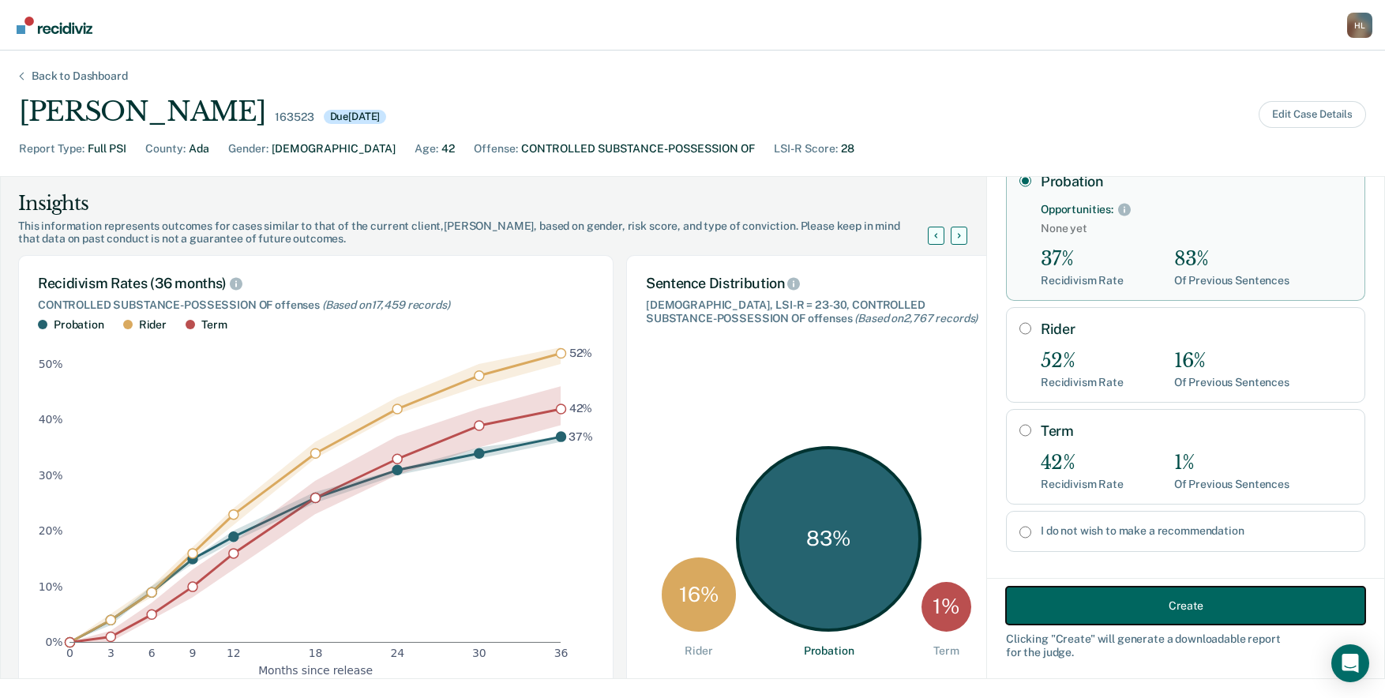
click at [1189, 593] on button "Create" at bounding box center [1185, 606] width 359 height 38
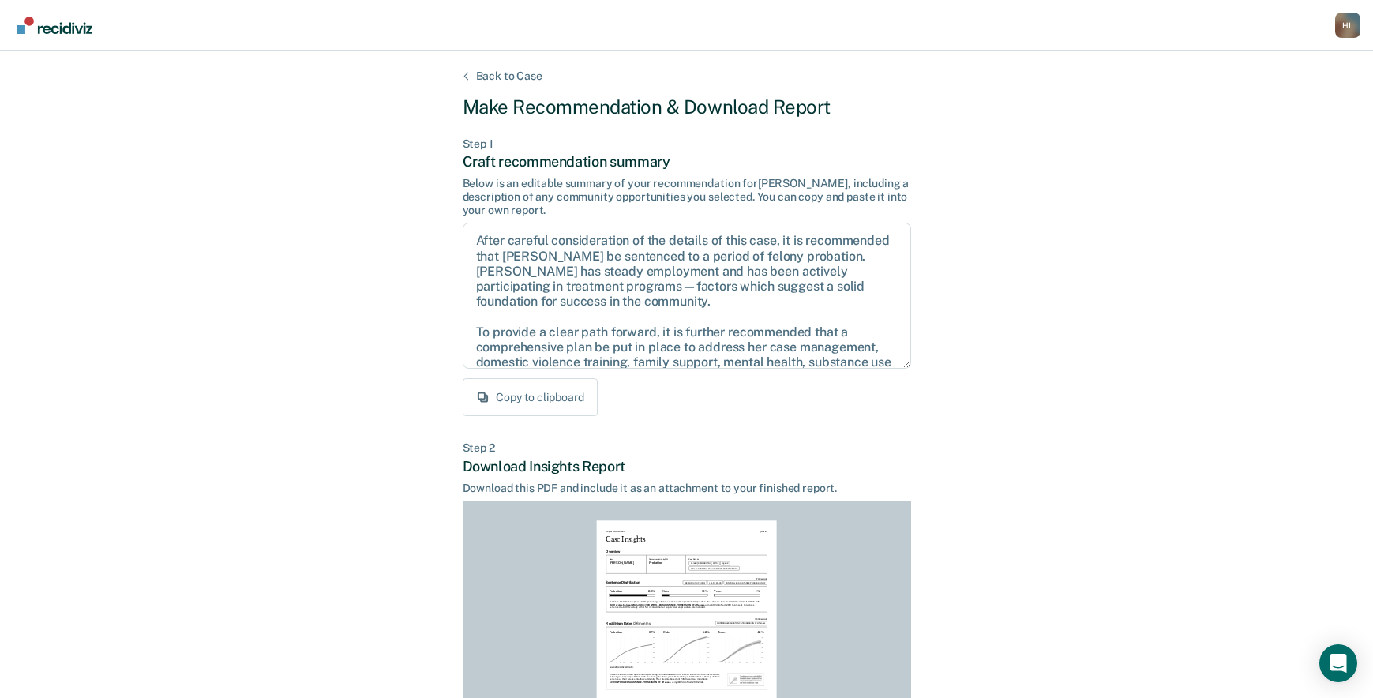
scroll to position [202, 0]
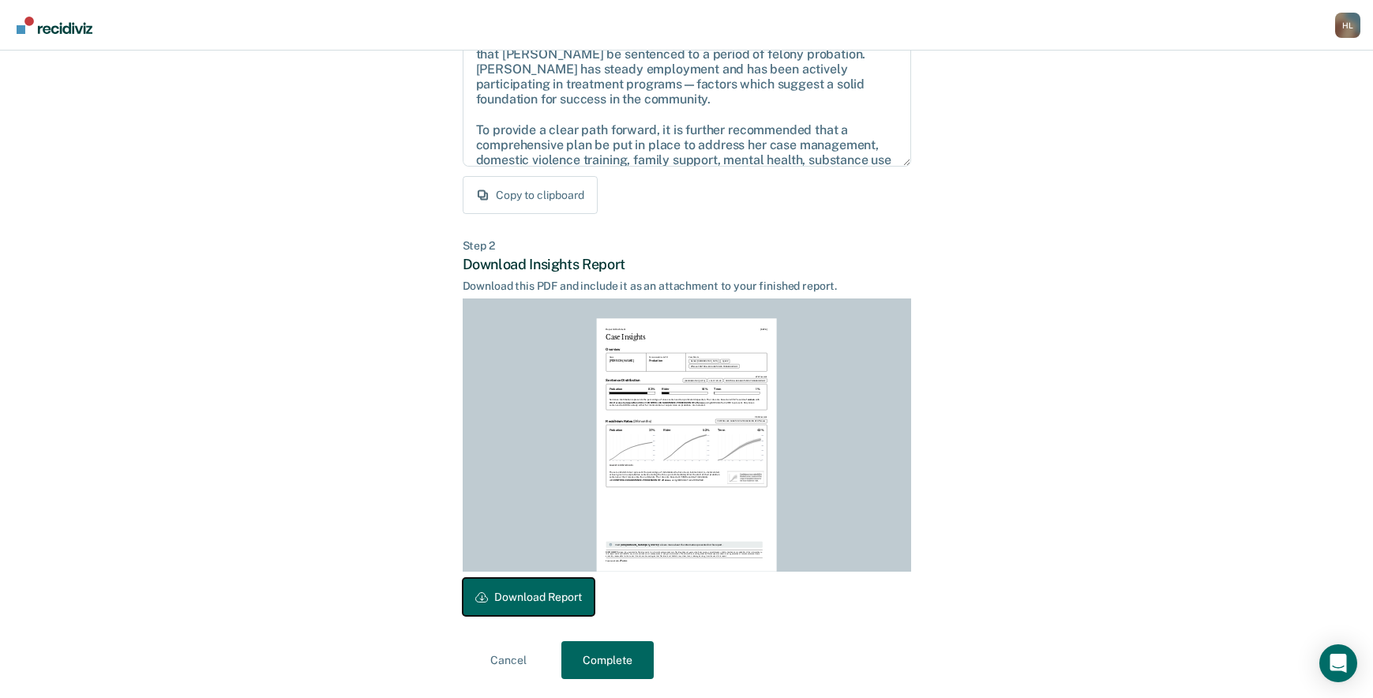
click at [520, 585] on button "Download Report" at bounding box center [529, 597] width 132 height 38
click at [597, 662] on button "Complete" at bounding box center [607, 660] width 92 height 38
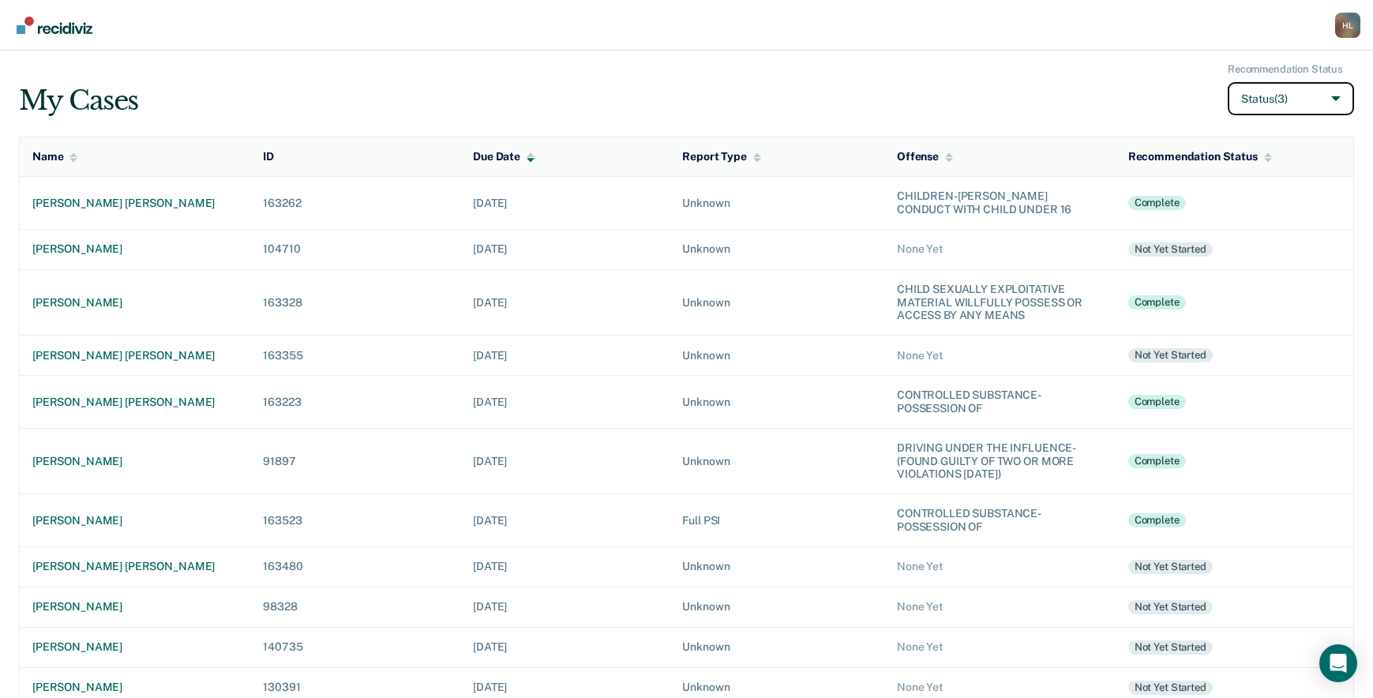
click at [1323, 92] on button "Status (3)" at bounding box center [1291, 99] width 126 height 34
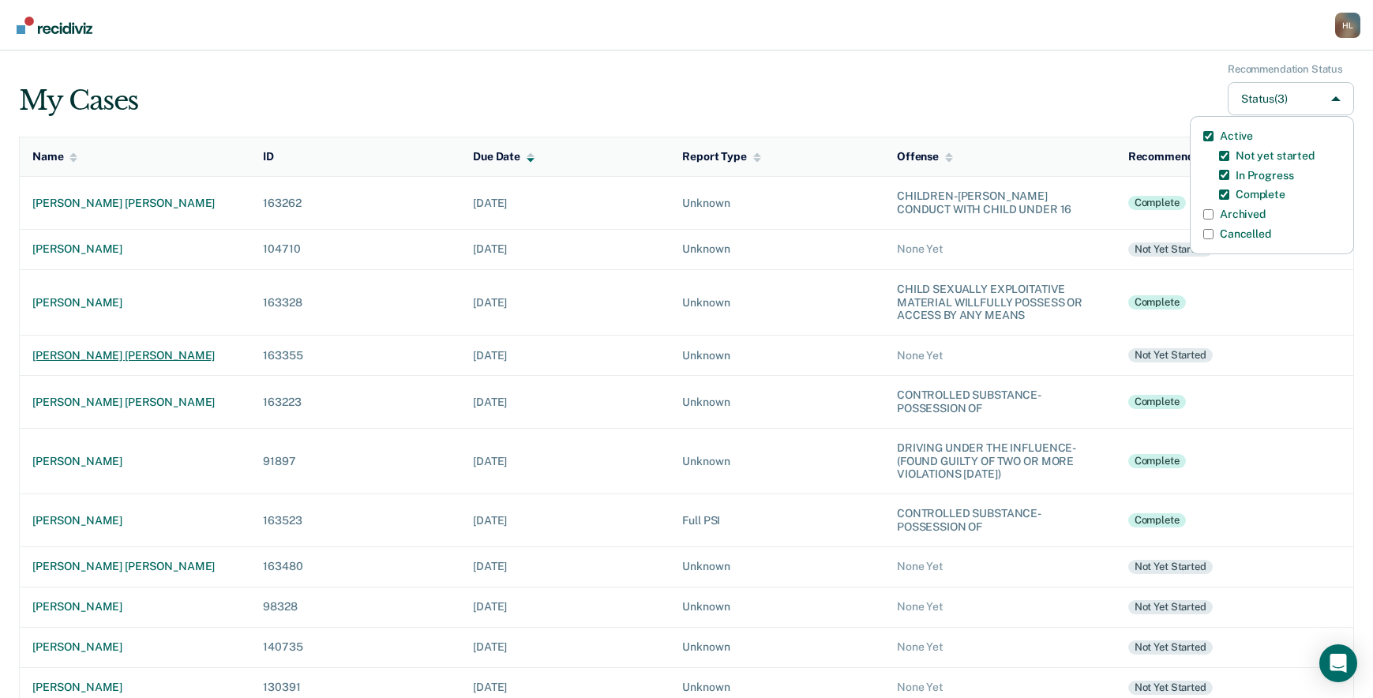
click at [101, 351] on div "[PERSON_NAME] [PERSON_NAME]" at bounding box center [134, 355] width 205 height 13
click at [1341, 28] on div "H L" at bounding box center [1347, 25] width 25 height 25
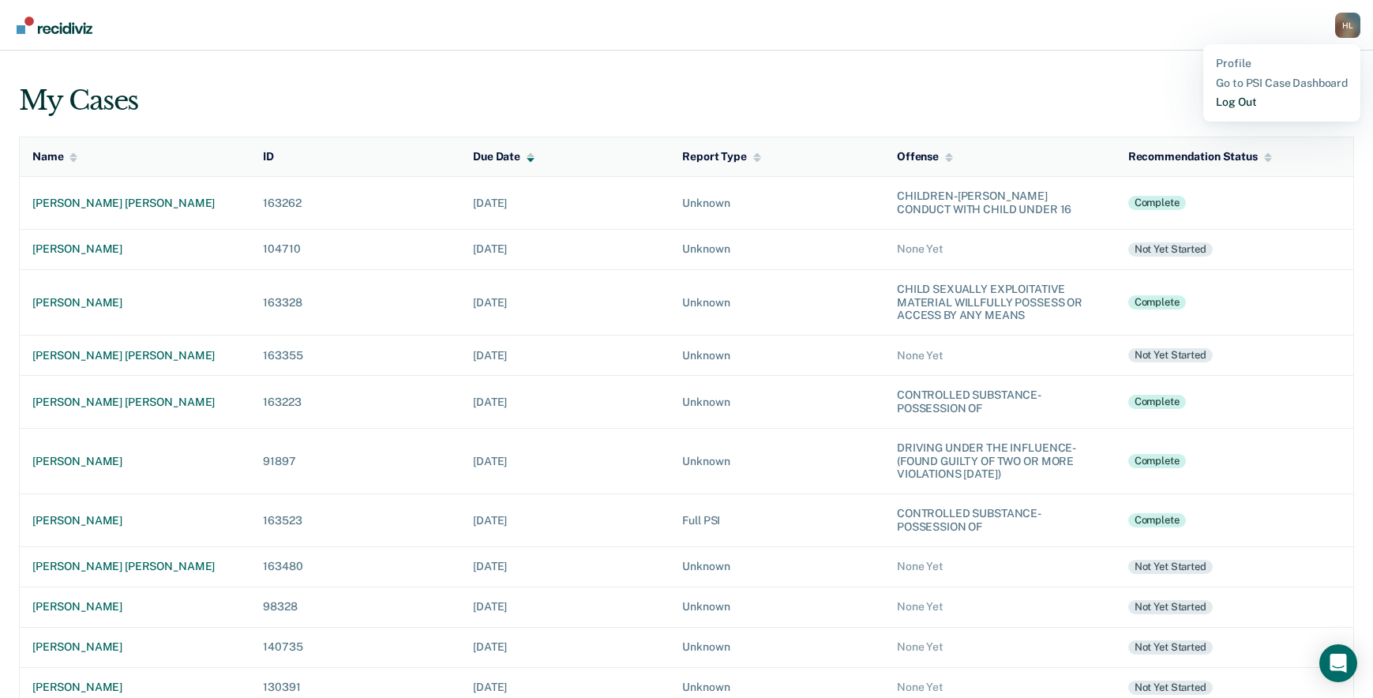
click at [1253, 105] on link "Log Out" at bounding box center [1282, 102] width 132 height 13
